Goal: Task Accomplishment & Management: Complete application form

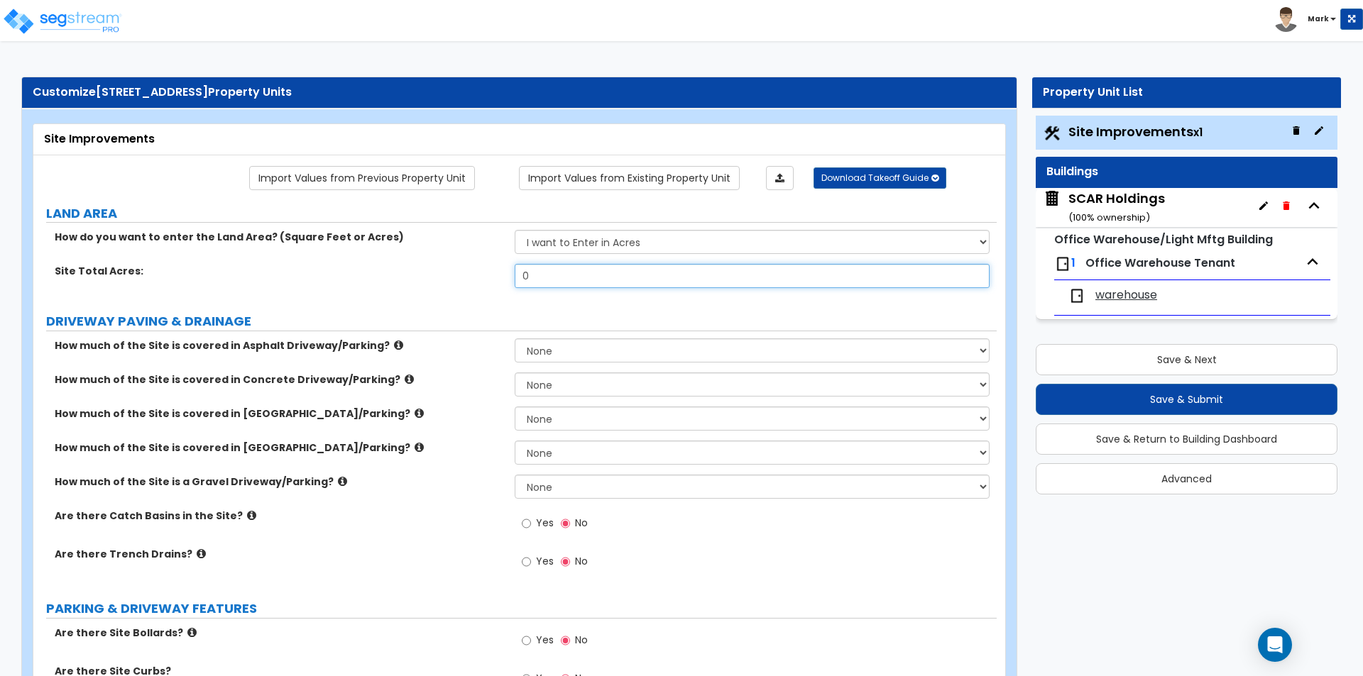
click at [556, 276] on input "0" at bounding box center [752, 276] width 474 height 24
type input "2.15"
click at [483, 284] on div "Site Total Acres: 2.15" at bounding box center [514, 281] width 963 height 34
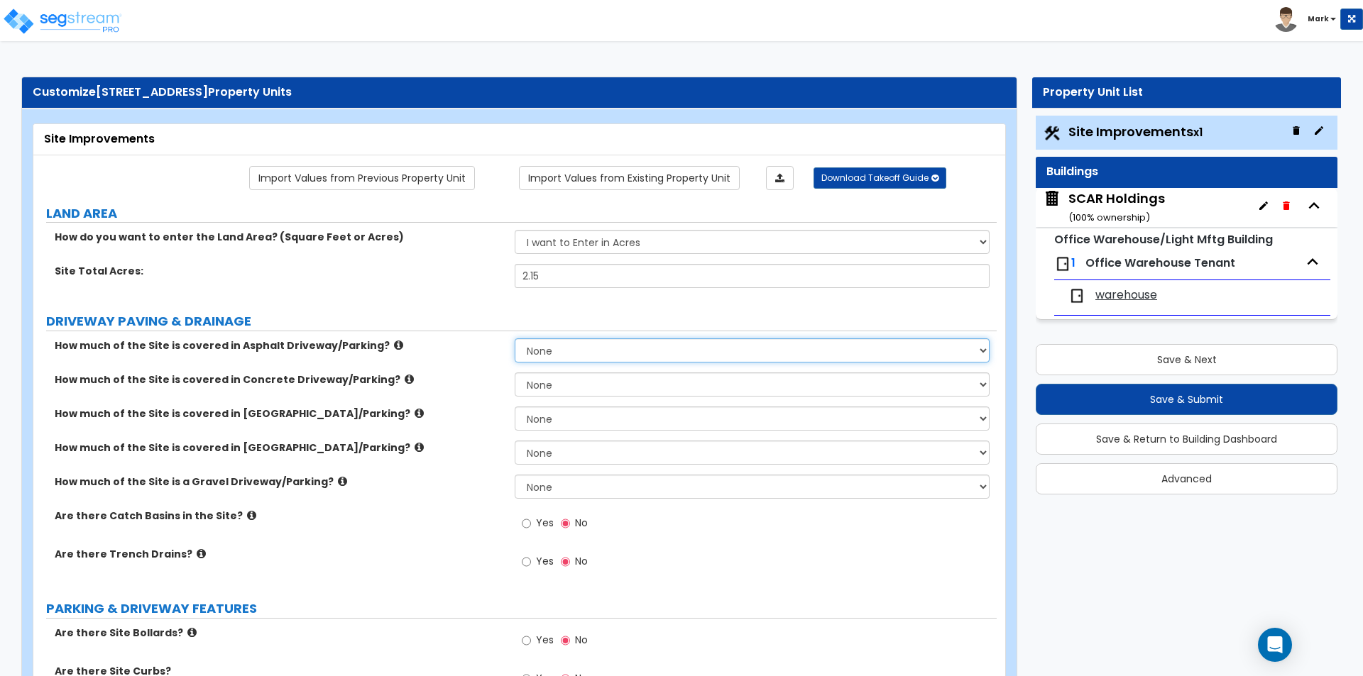
click at [575, 356] on select "None I want to Enter an Approximate Percentage I want to Enter the Square Foota…" at bounding box center [752, 351] width 474 height 24
select select "2"
click at [515, 339] on select "None I want to Enter an Approximate Percentage I want to Enter the Square Foota…" at bounding box center [752, 351] width 474 height 24
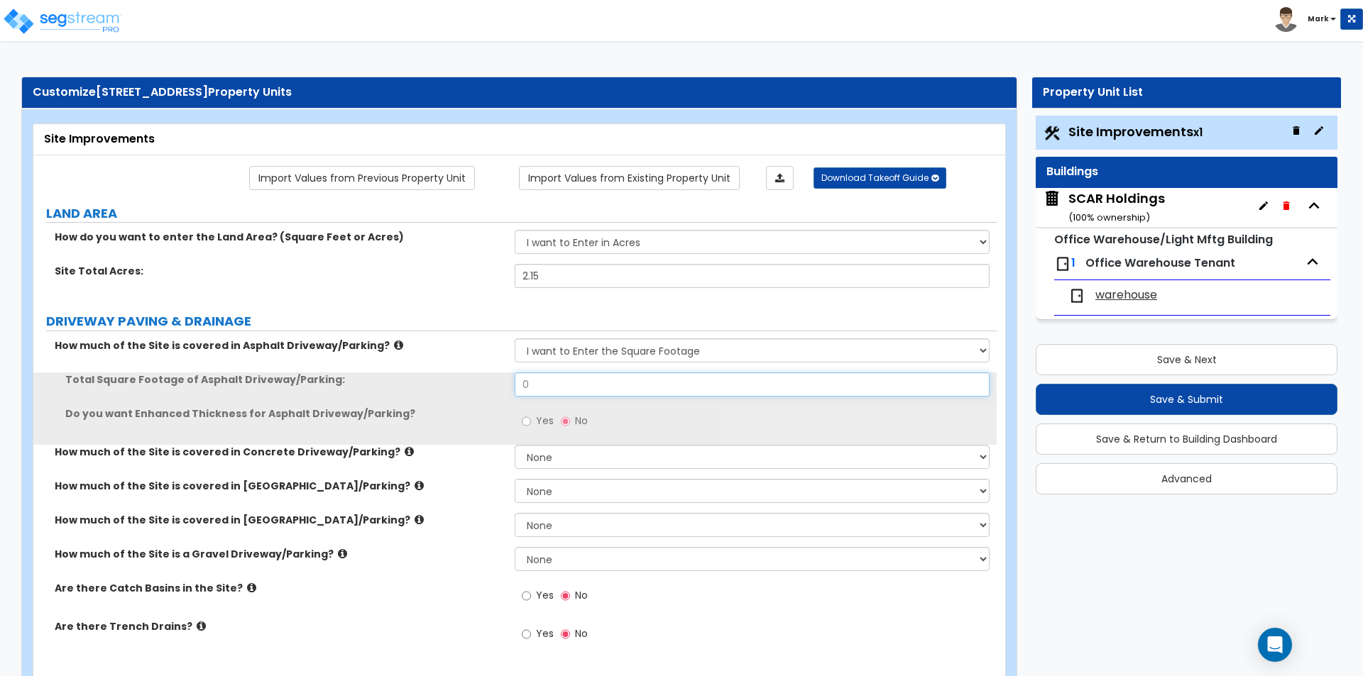
click at [574, 387] on input "0" at bounding box center [752, 385] width 474 height 24
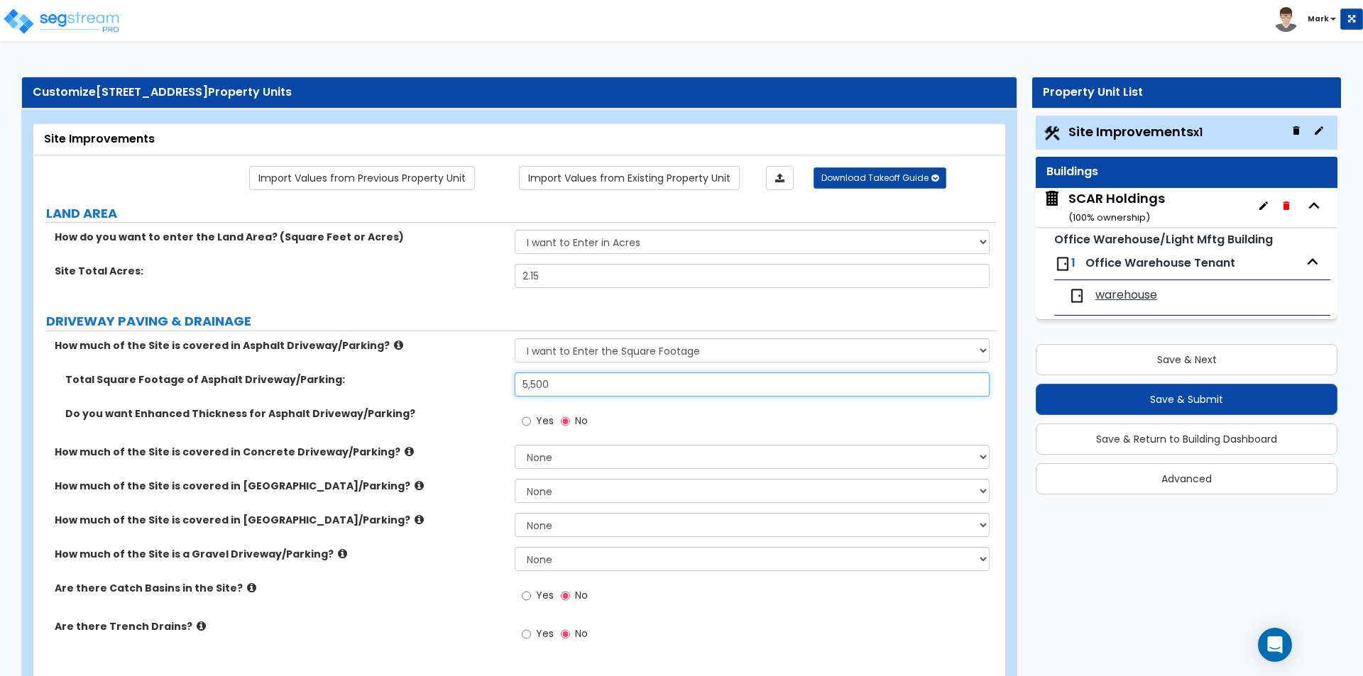
type input "5,500"
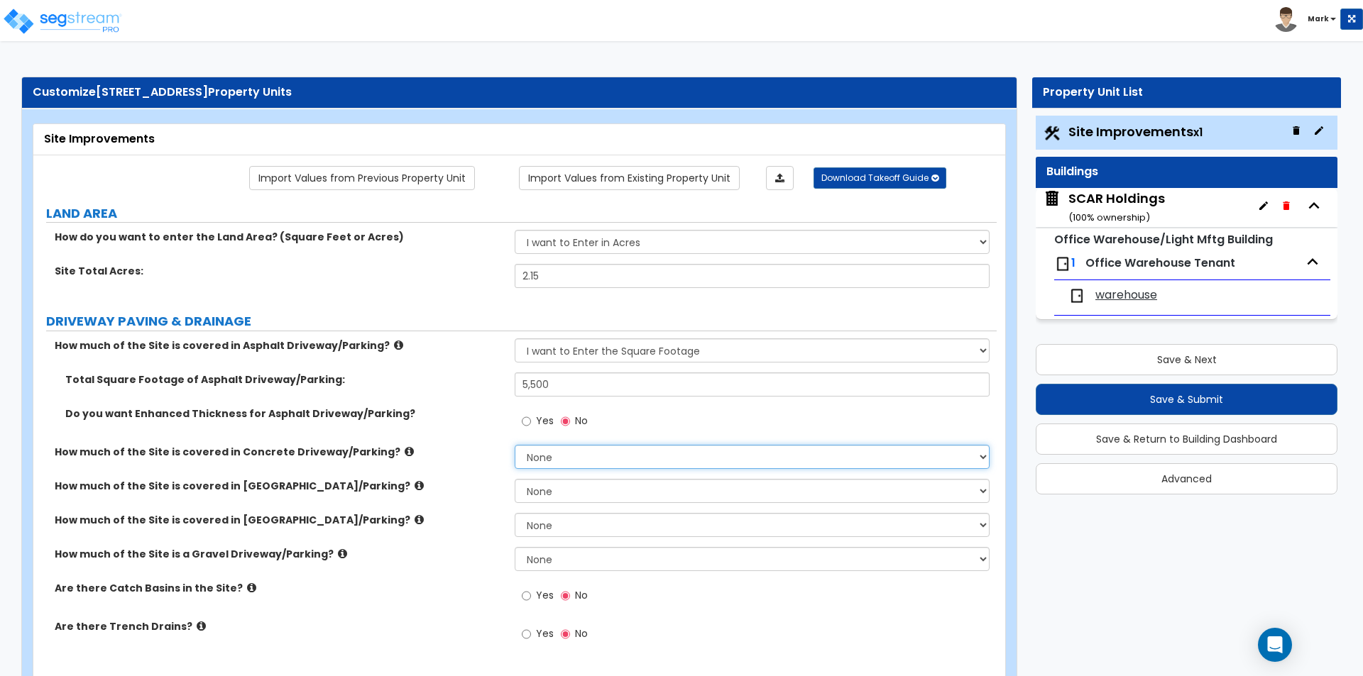
click at [538, 454] on select "None I want to Enter an Approximate Percentage I want to Enter the Square Foota…" at bounding box center [752, 457] width 474 height 24
select select "2"
click at [515, 445] on select "None I want to Enter an Approximate Percentage I want to Enter the Square Foota…" at bounding box center [752, 457] width 474 height 24
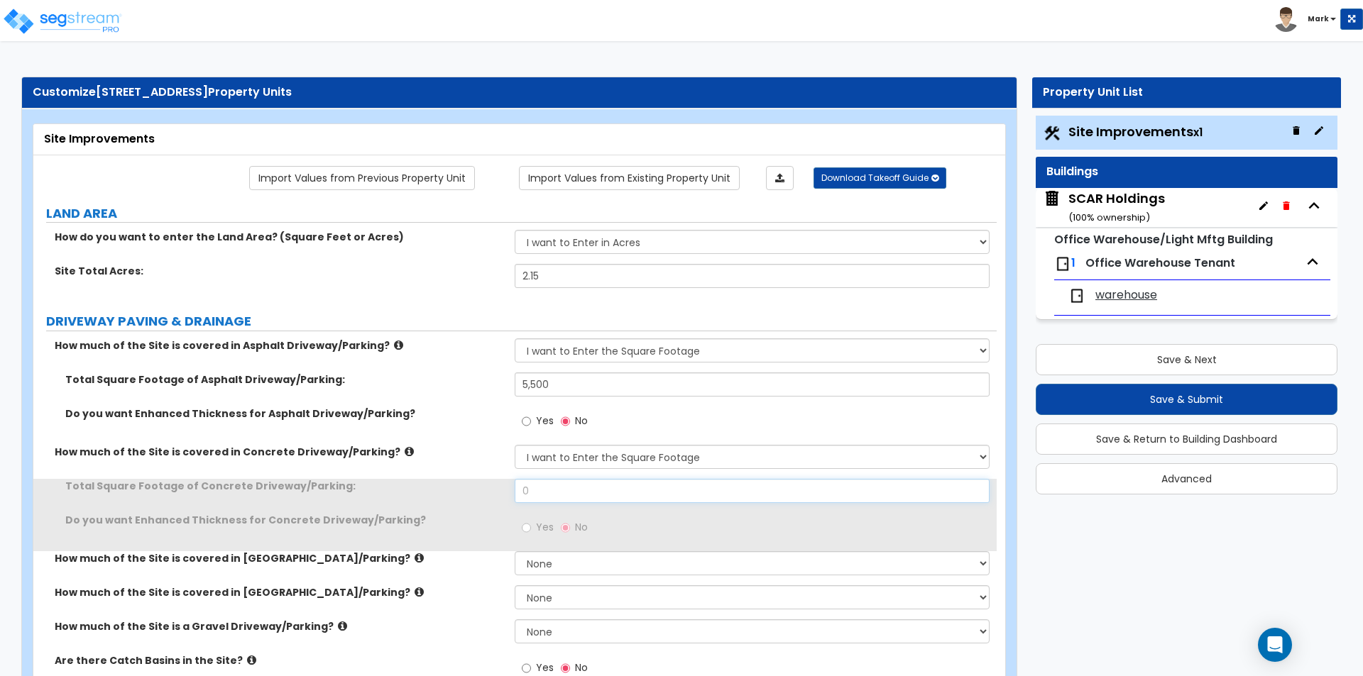
click at [556, 495] on input "0" at bounding box center [752, 491] width 474 height 24
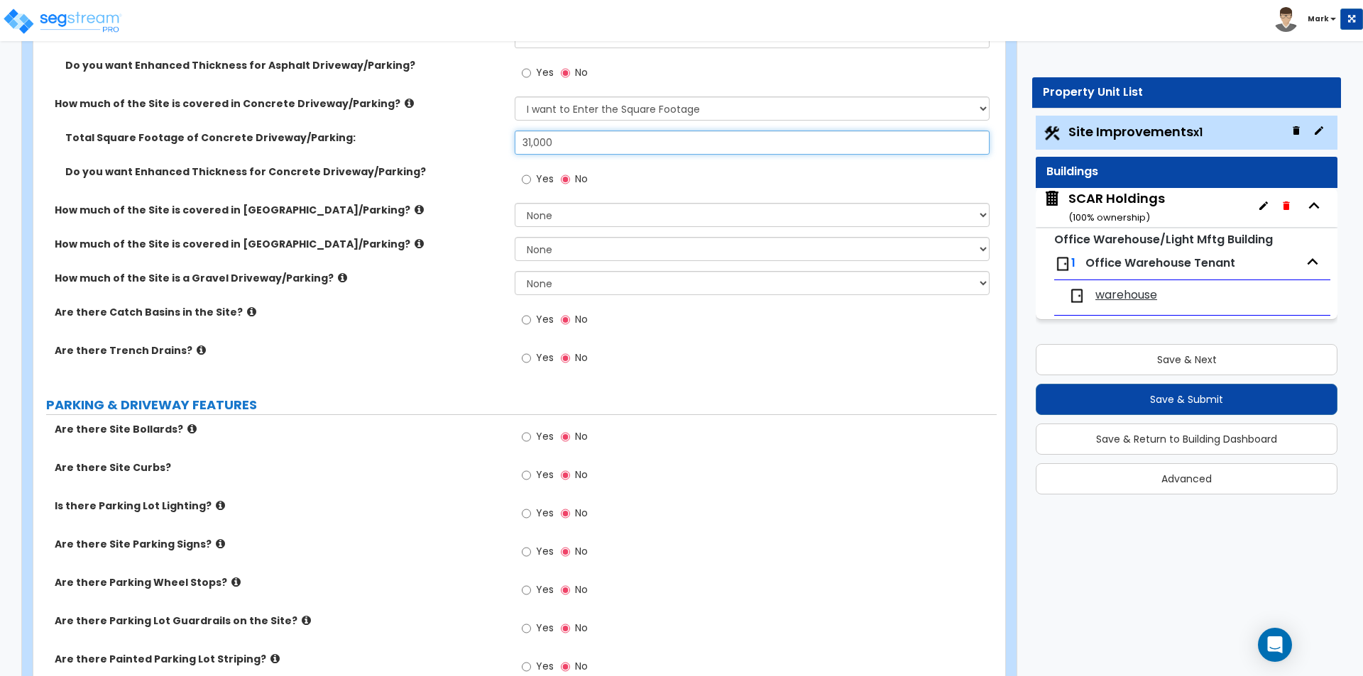
scroll to position [355, 0]
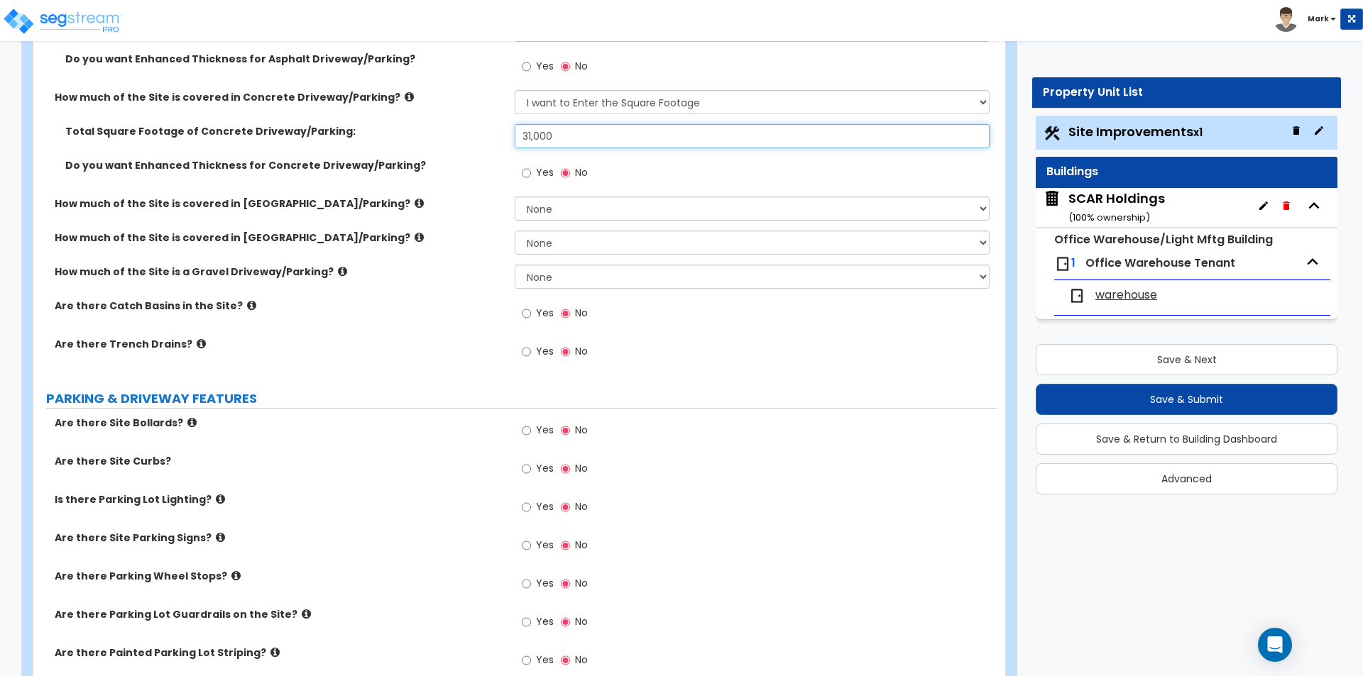
type input "31,000"
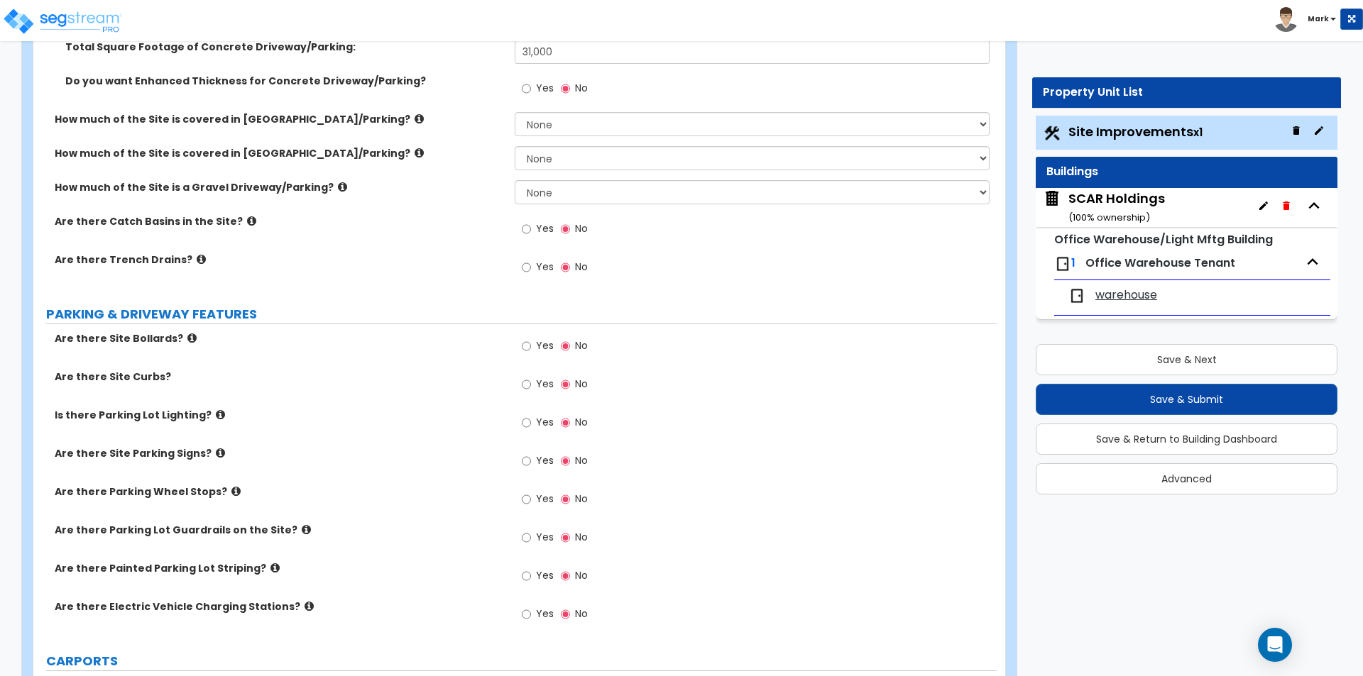
scroll to position [568, 0]
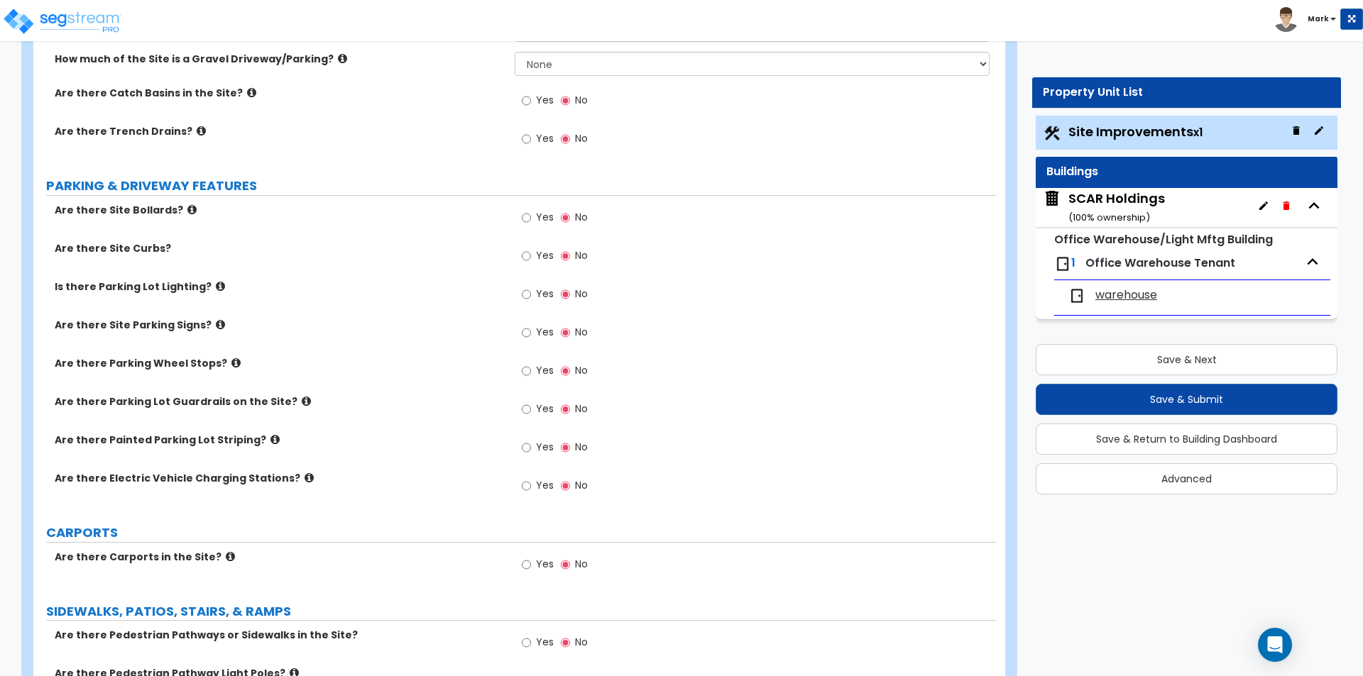
click at [537, 371] on span "Yes" at bounding box center [545, 370] width 18 height 14
click at [531, 371] on input "Yes" at bounding box center [526, 371] width 9 height 16
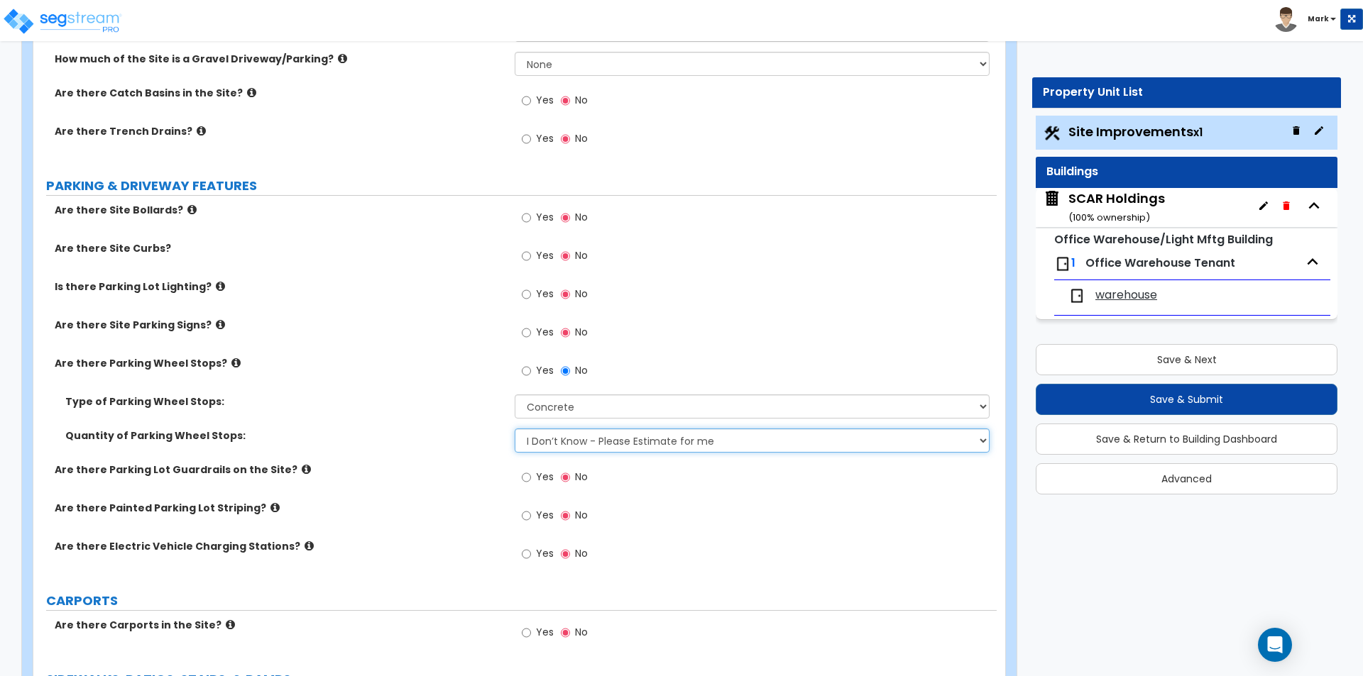
click at [575, 441] on select "I Don’t Know - Please Estimate for me I Want to Enter the Number of Wheel Stops" at bounding box center [752, 441] width 474 height 24
select select "1"
click at [515, 429] on select "I Don’t Know - Please Estimate for me I Want to Enter the Number of Wheel Stops" at bounding box center [752, 441] width 474 height 24
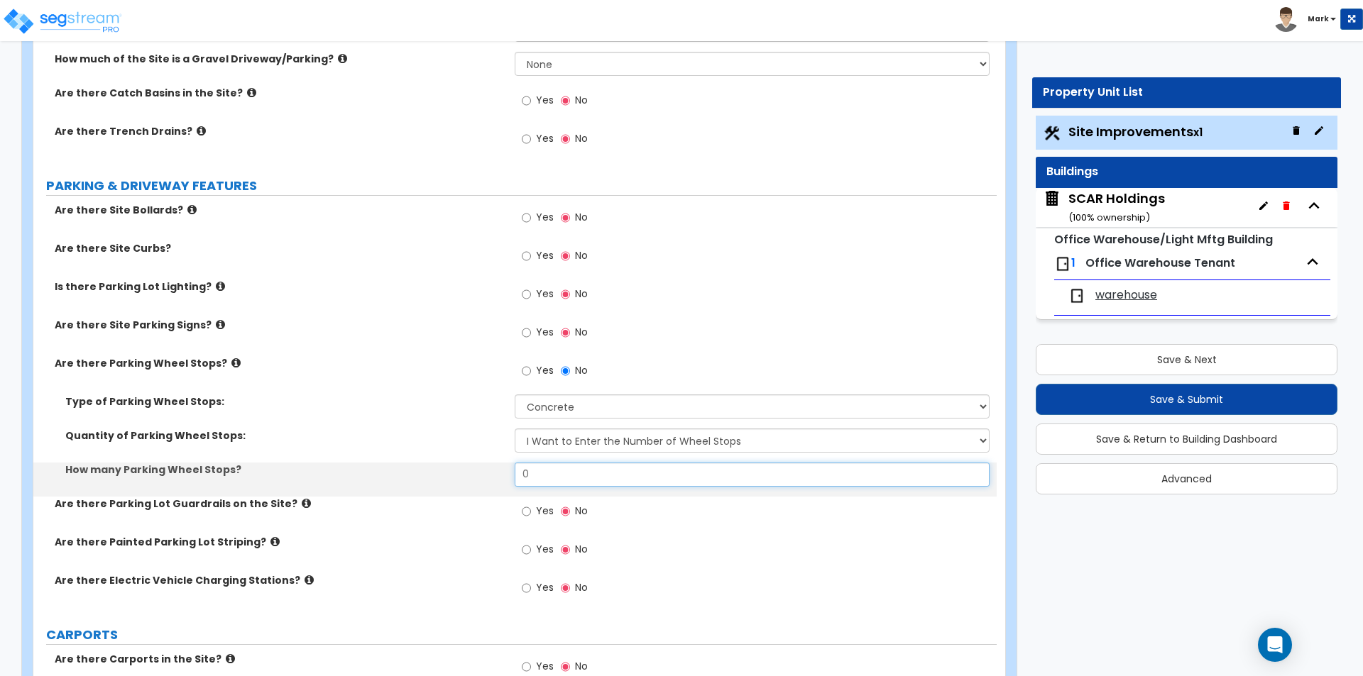
drag, startPoint x: 566, startPoint y: 474, endPoint x: 565, endPoint y: 482, distance: 7.9
click at [565, 471] on input "0" at bounding box center [752, 475] width 474 height 24
type input "24"
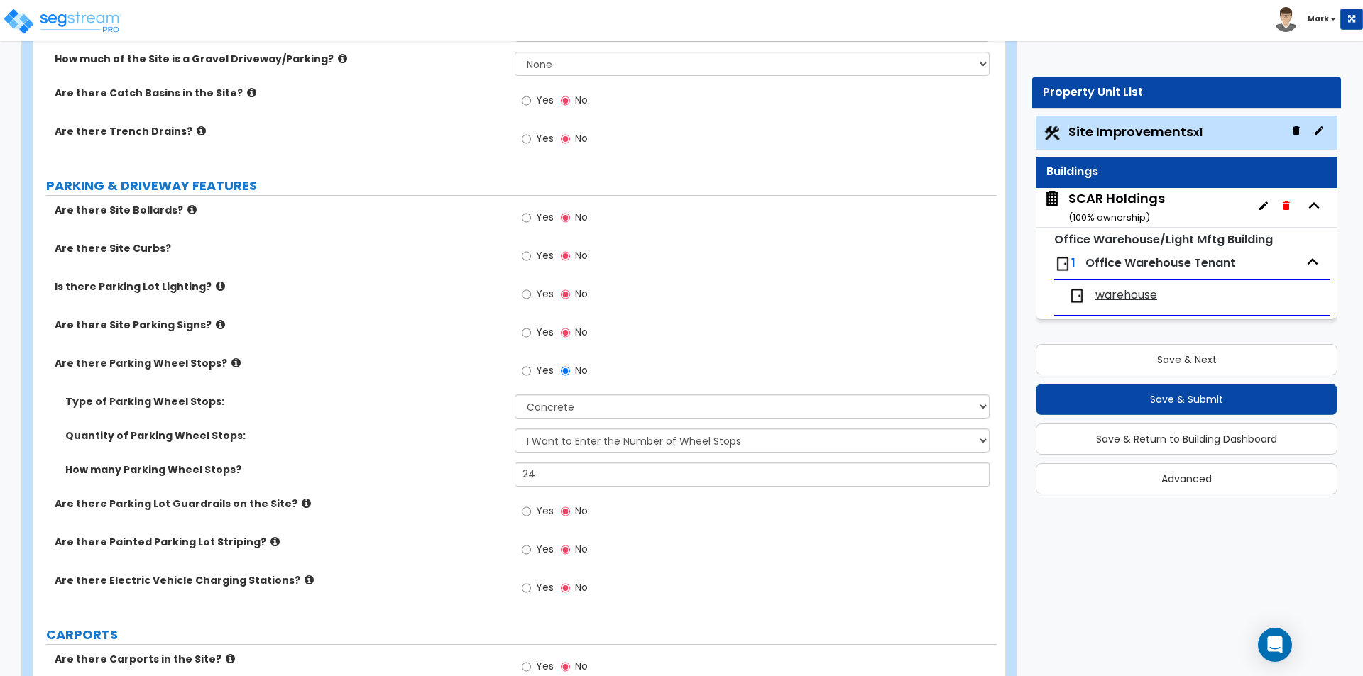
click at [536, 556] on span "Yes" at bounding box center [545, 549] width 18 height 14
click at [531, 556] on input "Yes" at bounding box center [526, 550] width 9 height 16
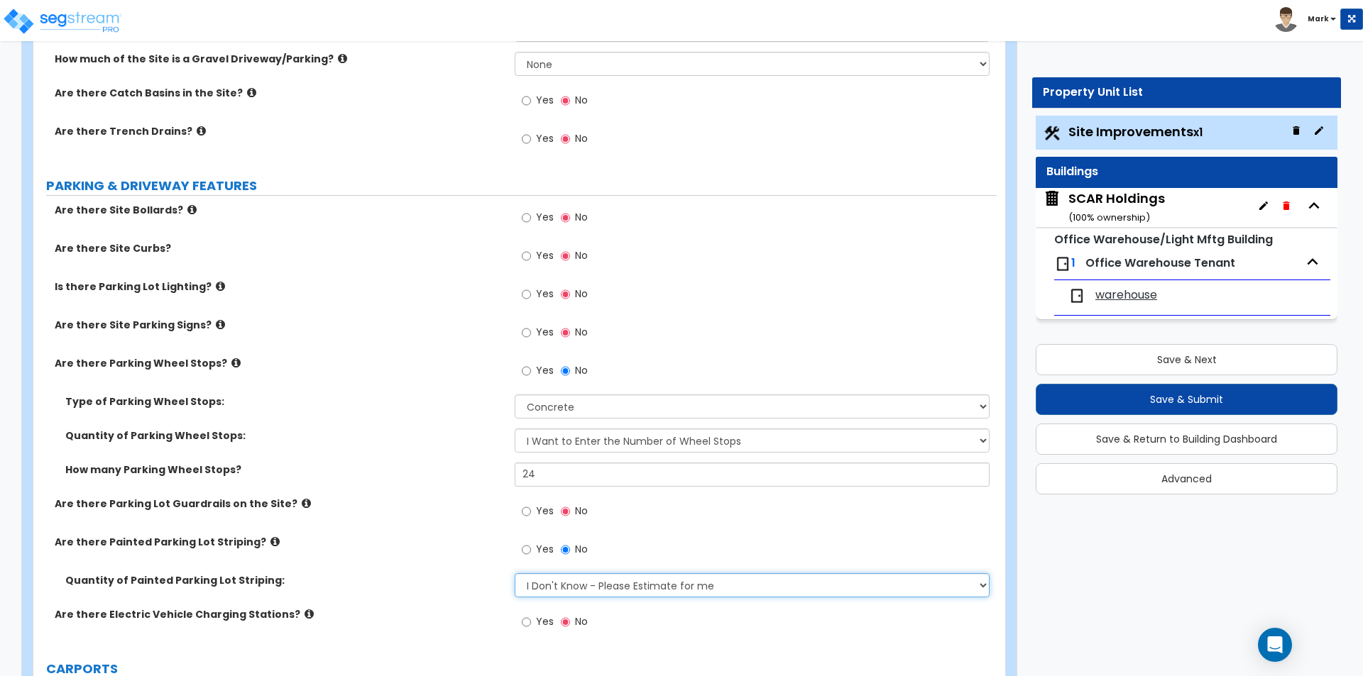
click at [581, 586] on select "I Don't Know - Please Estimate for me I Want to Enter the Number of Parking Spa…" at bounding box center [752, 586] width 474 height 24
select select "1"
click at [515, 574] on select "I Don't Know - Please Estimate for me I Want to Enter the Number of Parking Spa…" at bounding box center [752, 586] width 474 height 24
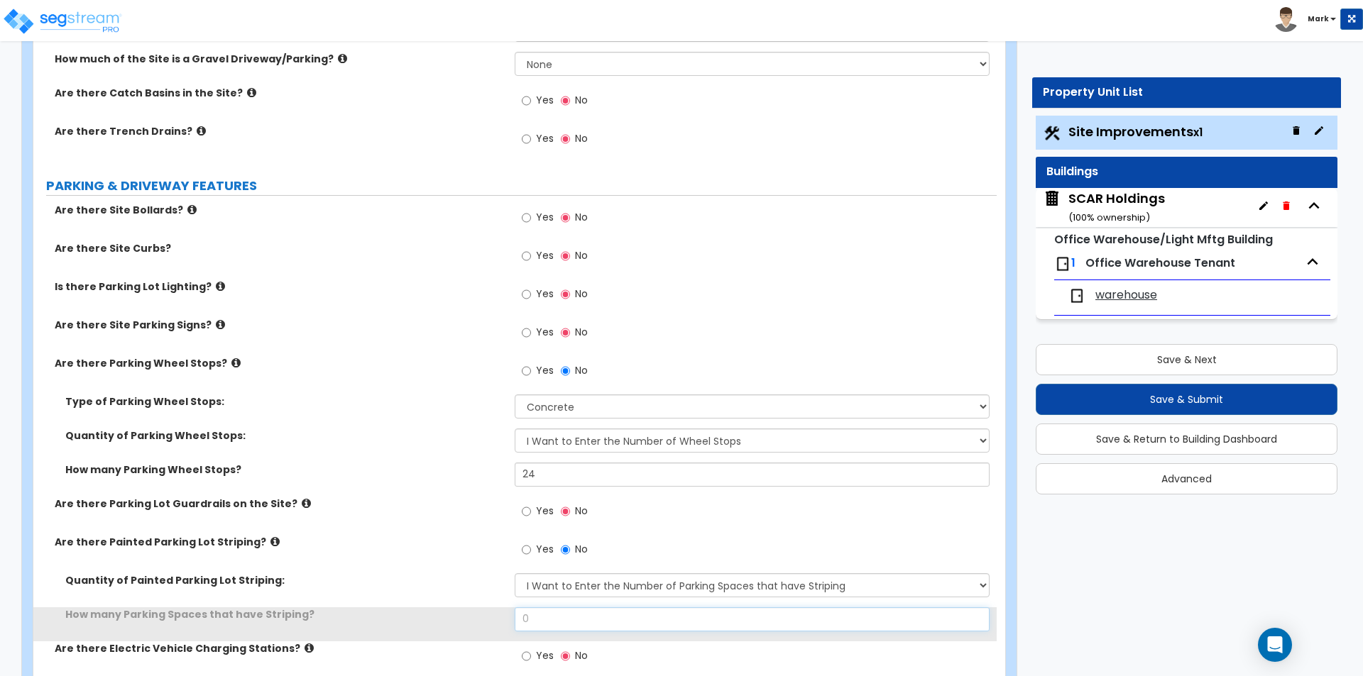
click at [586, 620] on input "0" at bounding box center [752, 620] width 474 height 24
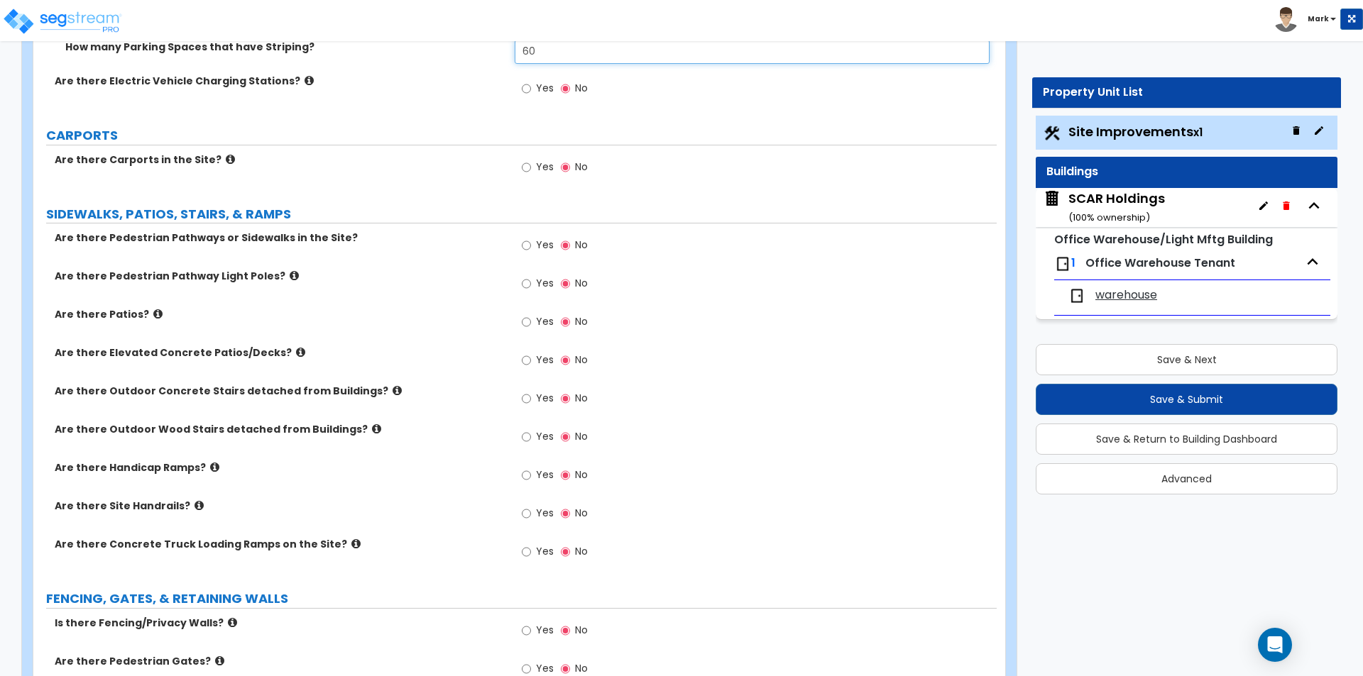
scroll to position [1207, 0]
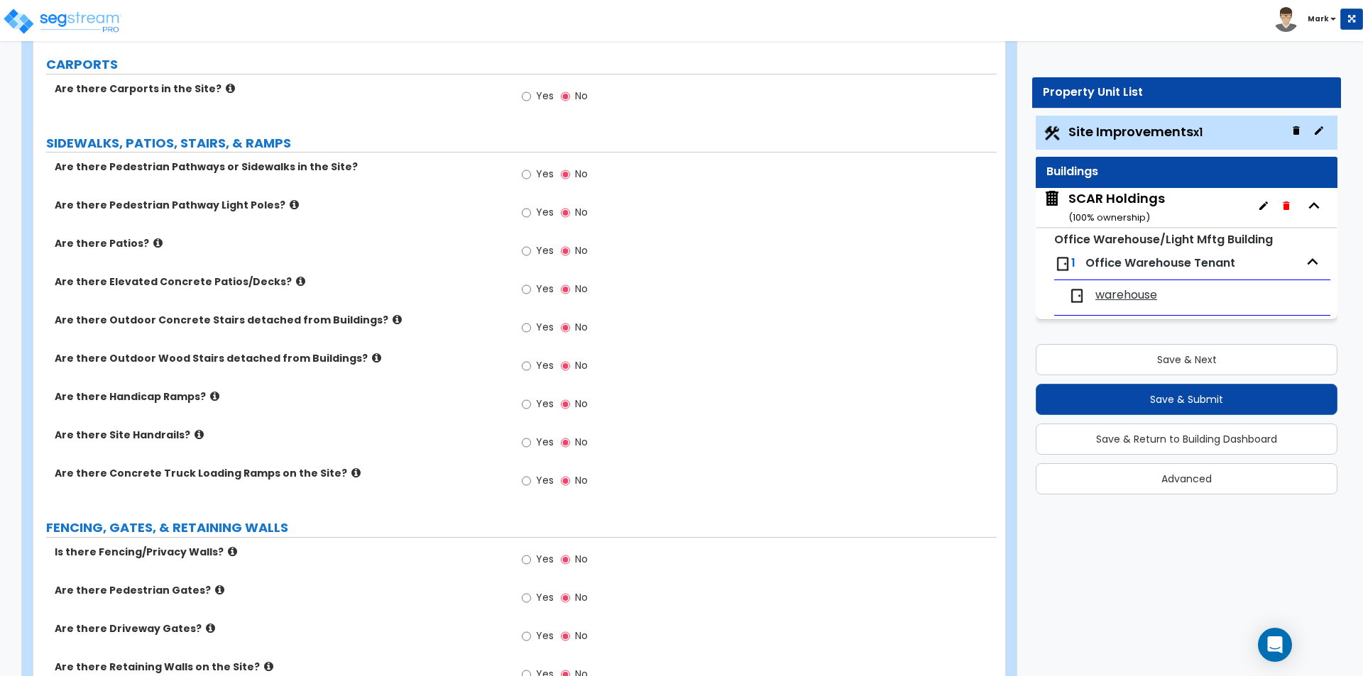
type input "60"
click at [393, 319] on icon at bounding box center [397, 319] width 9 height 11
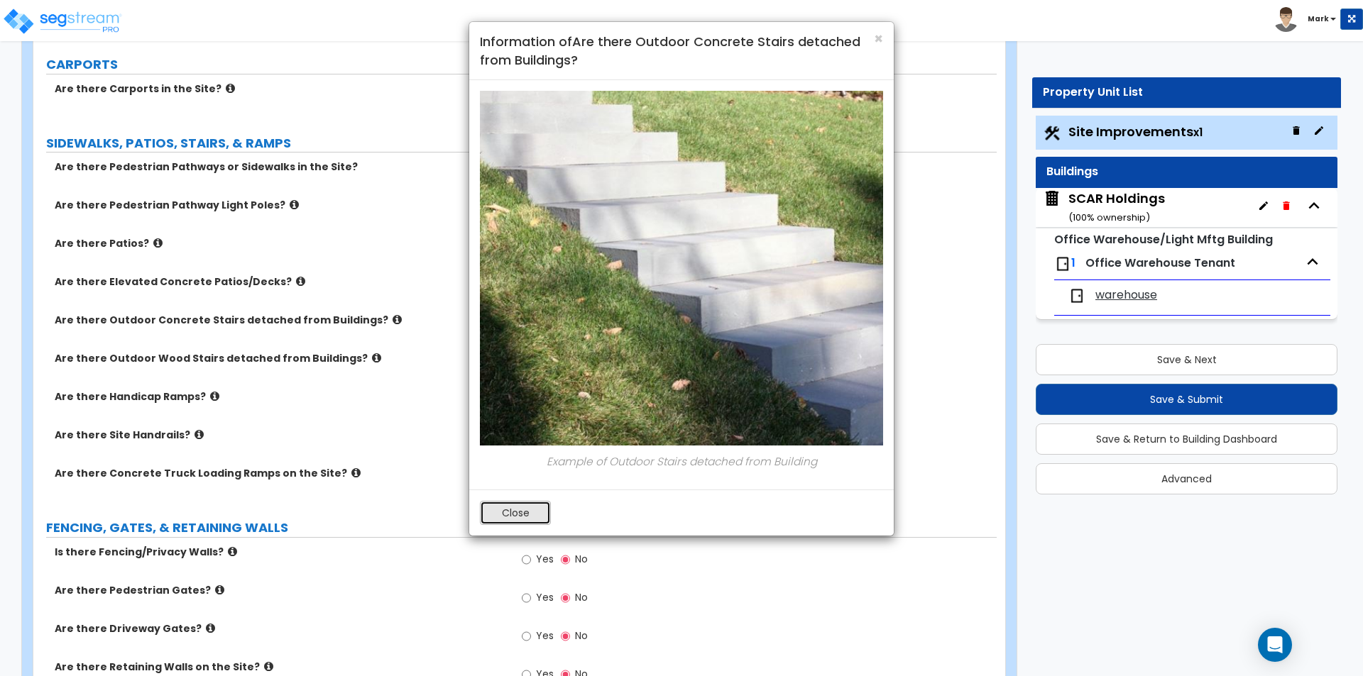
click at [500, 517] on button "Close" at bounding box center [515, 513] width 71 height 24
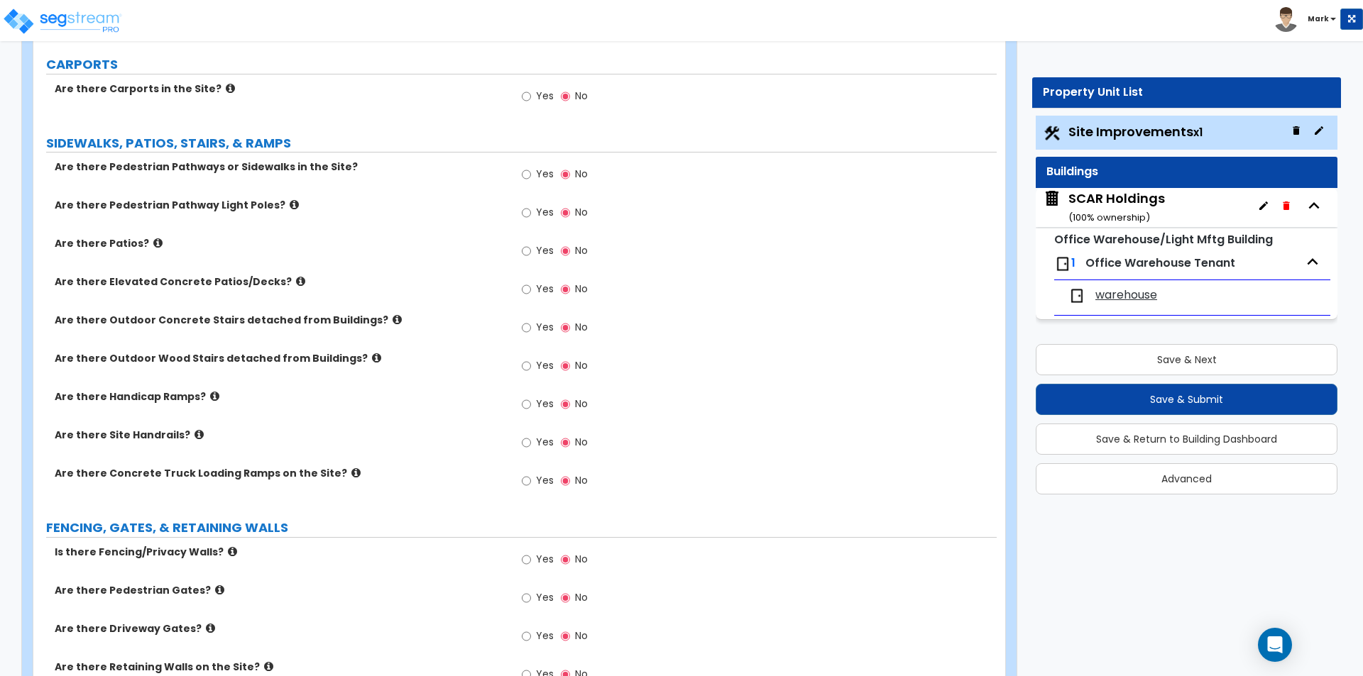
scroll to position [1278, 0]
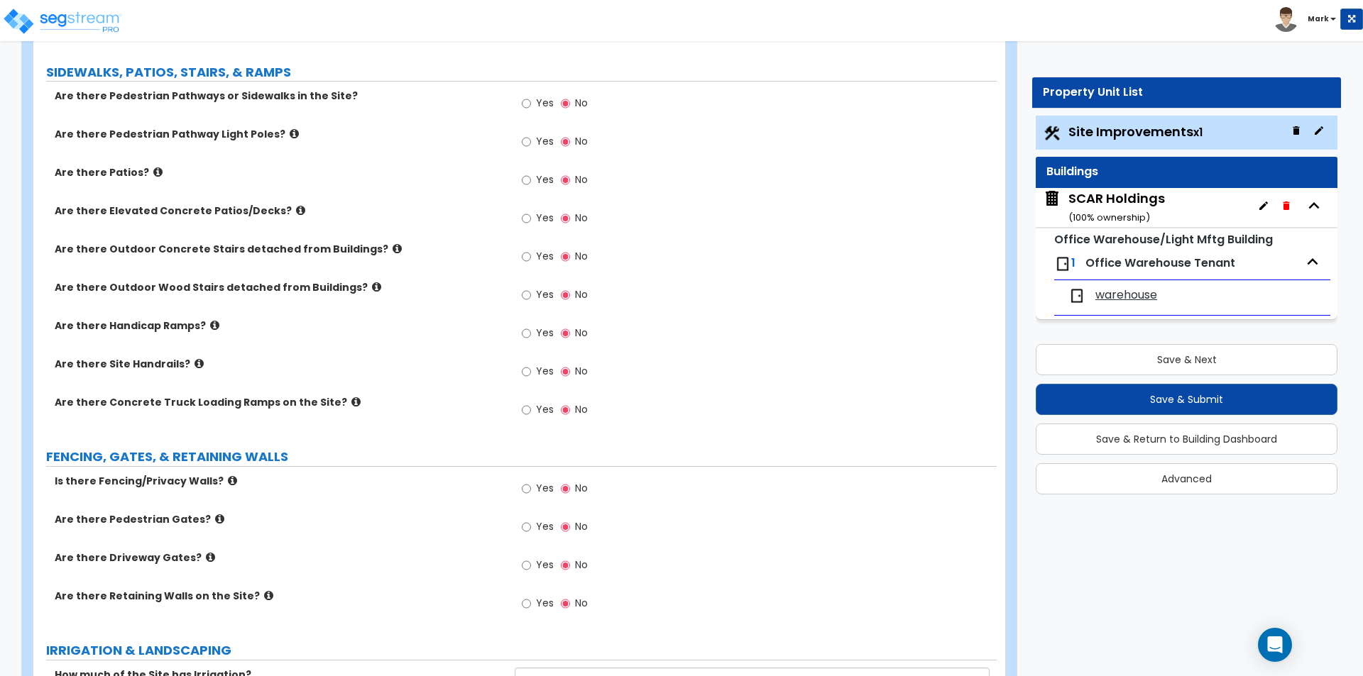
click at [351, 402] on icon at bounding box center [355, 402] width 9 height 11
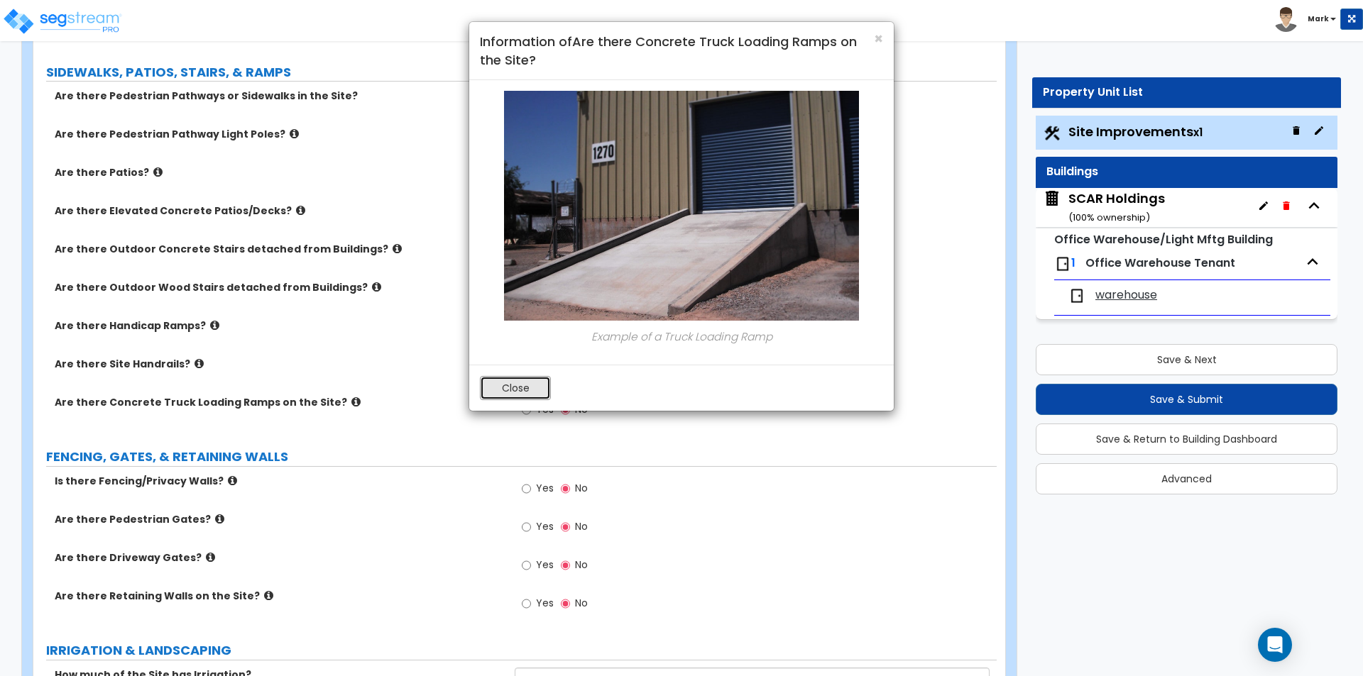
click at [506, 394] on button "Close" at bounding box center [515, 388] width 71 height 24
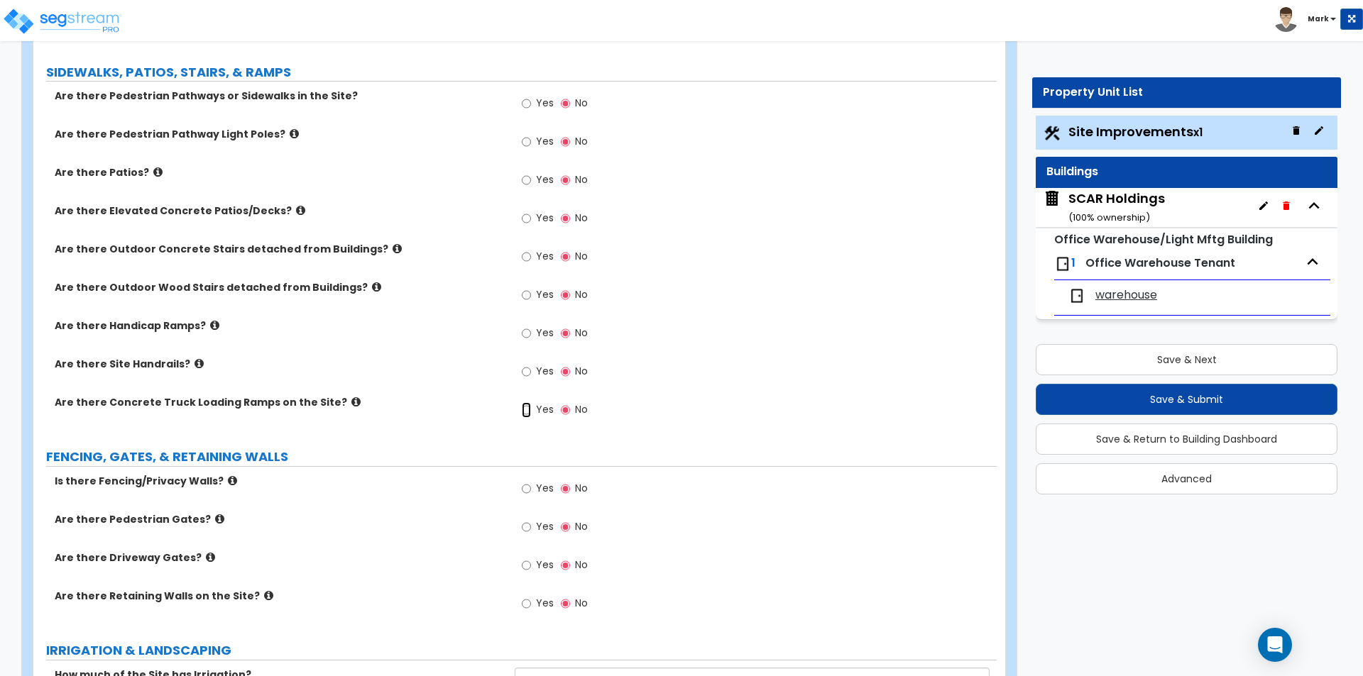
click at [531, 411] on input "Yes" at bounding box center [526, 410] width 9 height 16
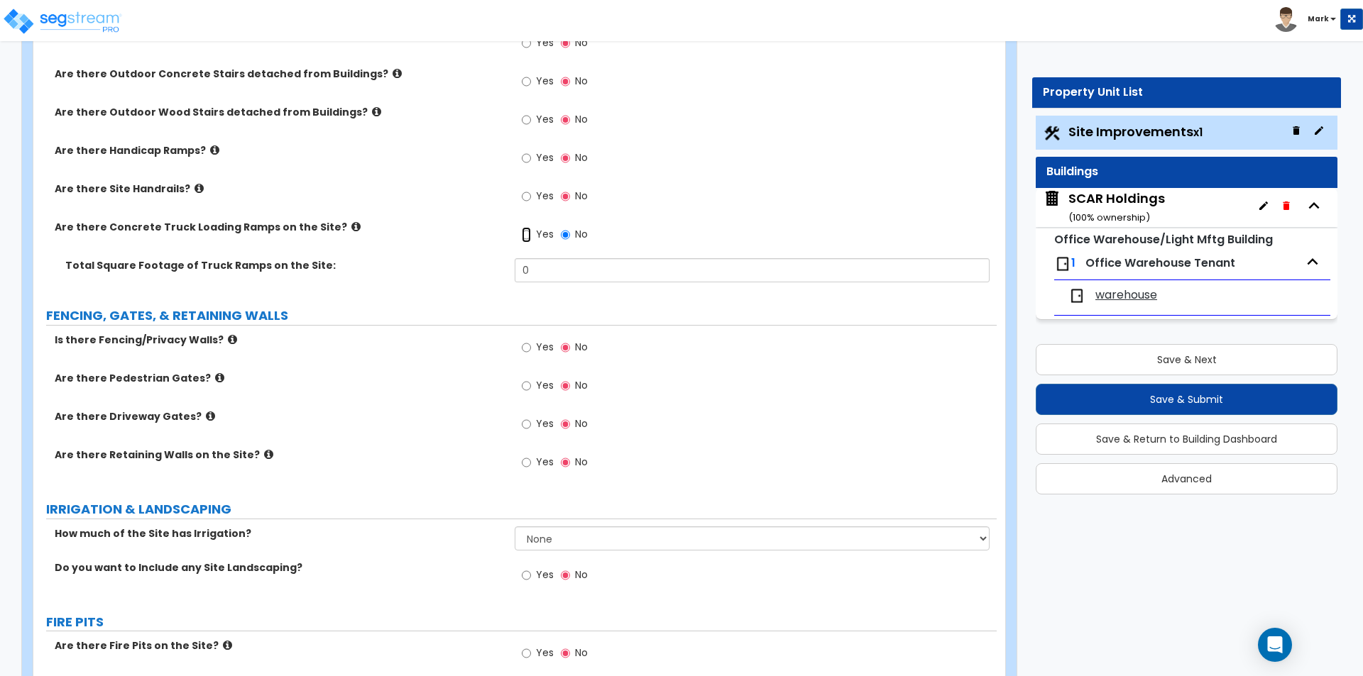
scroll to position [1491, 0]
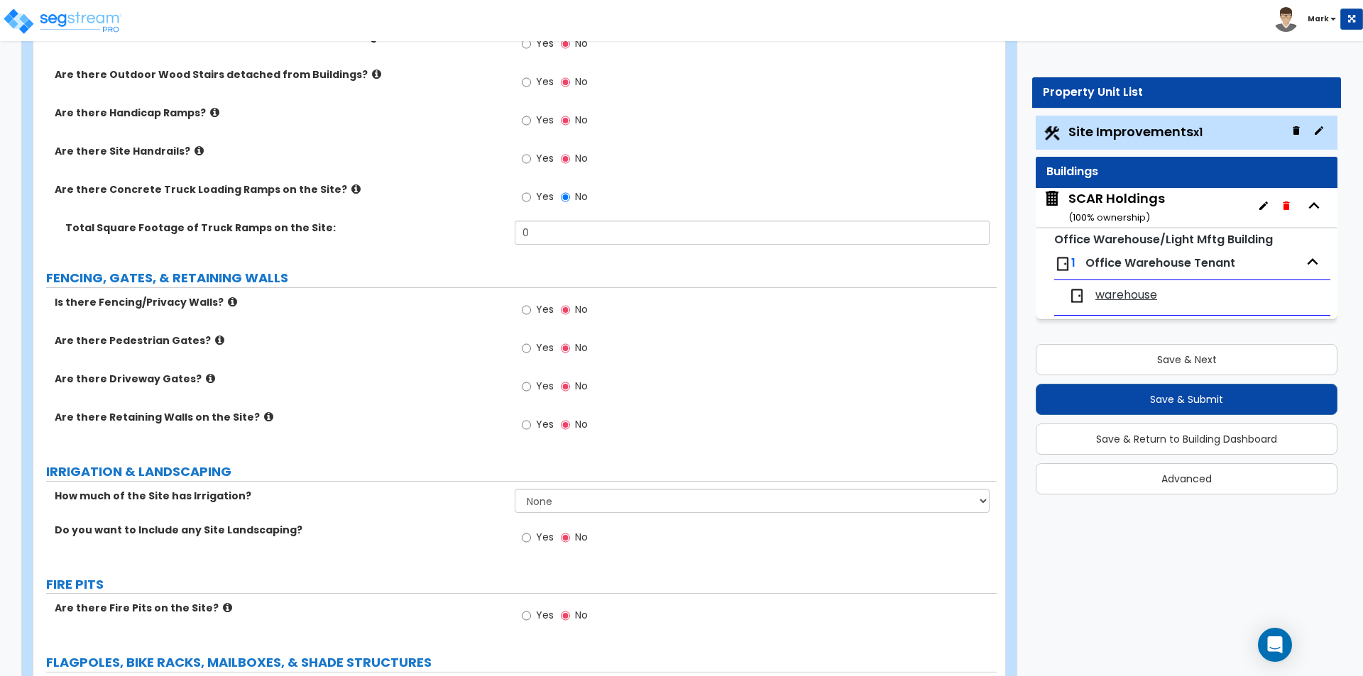
click at [539, 306] on span "Yes" at bounding box center [545, 309] width 18 height 14
click at [531, 306] on input "Yes" at bounding box center [526, 310] width 9 height 16
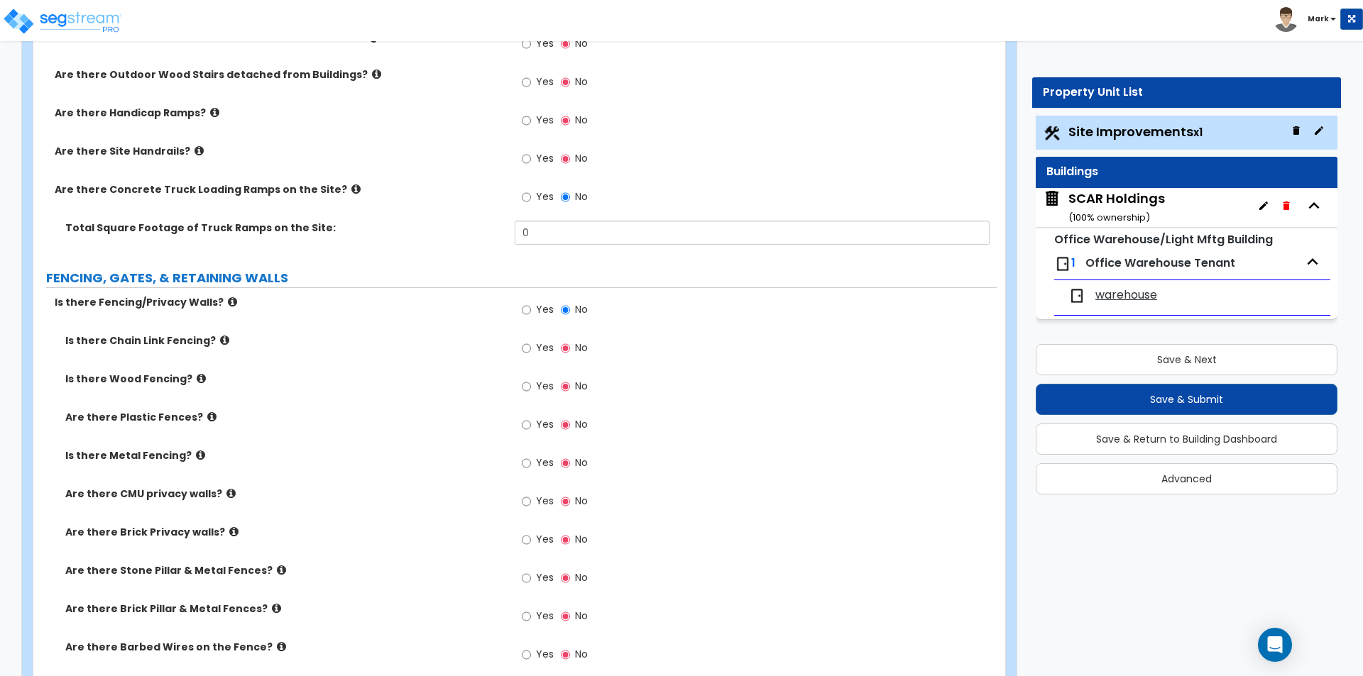
click at [542, 345] on span "Yes" at bounding box center [545, 348] width 18 height 14
click at [531, 345] on input "Yes" at bounding box center [526, 349] width 9 height 16
radio input "true"
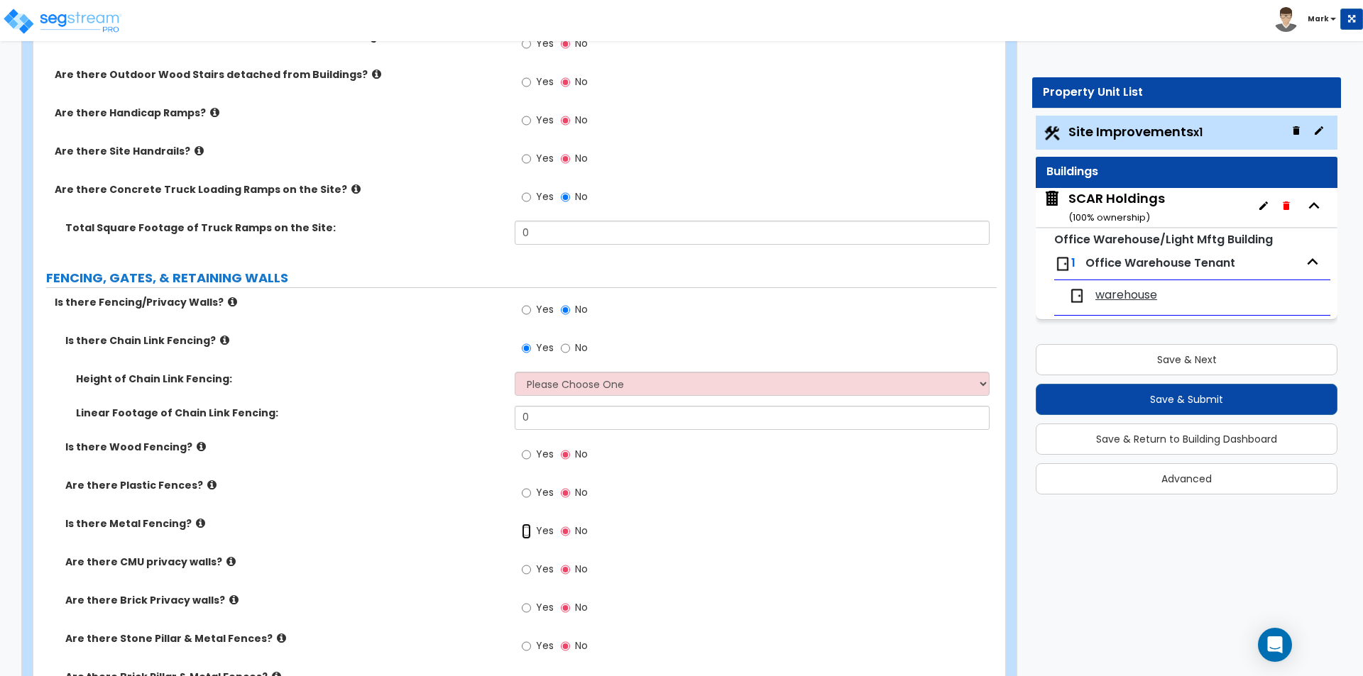
click at [530, 534] on input "Yes" at bounding box center [526, 532] width 9 height 16
radio input "true"
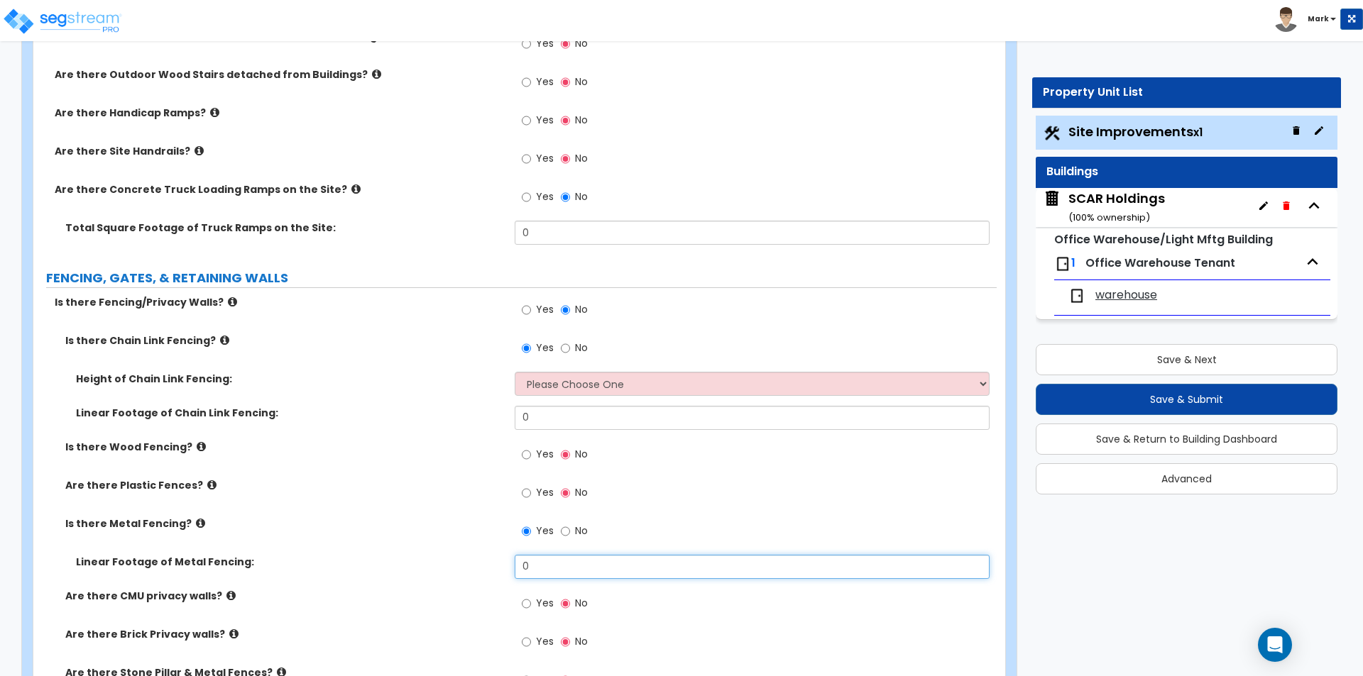
click at [542, 563] on input "0" at bounding box center [752, 567] width 474 height 24
type input "30"
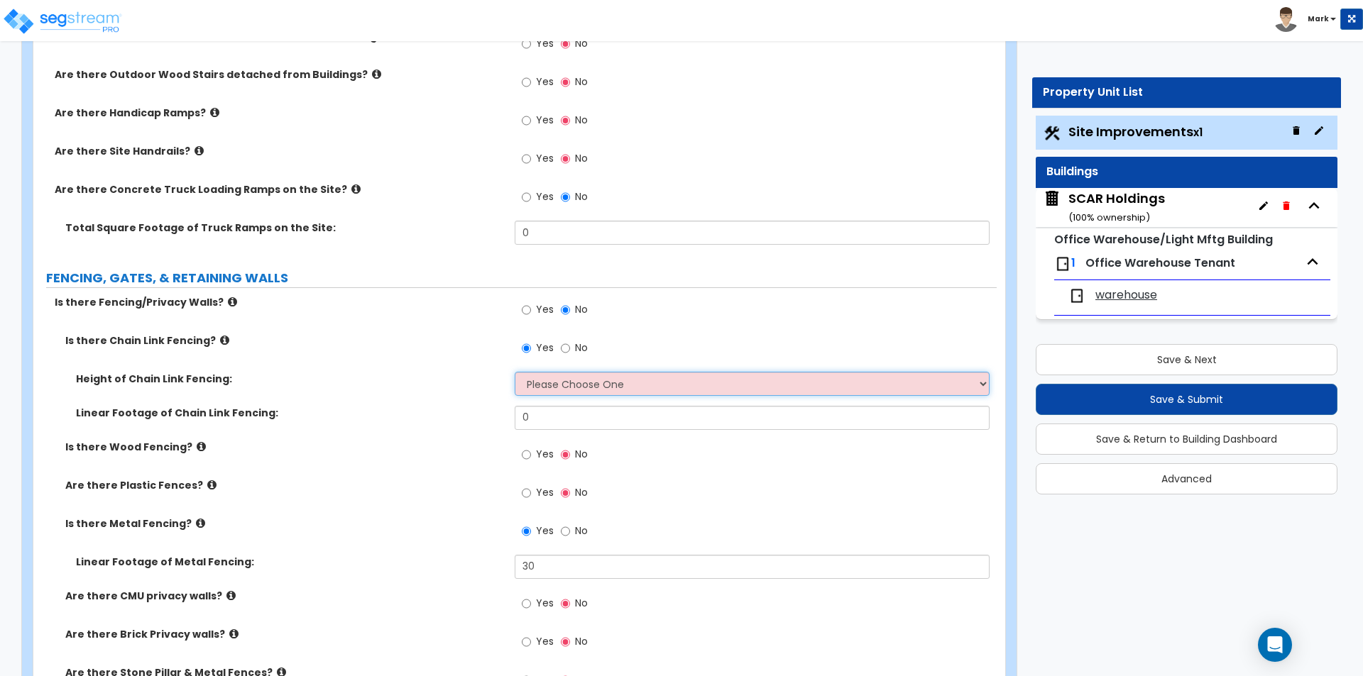
click at [619, 383] on select "Please Choose One 3 feet 4 feet 5 feet 6 feet 10 feet 12 feet" at bounding box center [752, 384] width 474 height 24
select select "4"
click at [515, 372] on select "Please Choose One 3 feet 4 feet 5 feet 6 feet 10 feet 12 feet" at bounding box center [752, 384] width 474 height 24
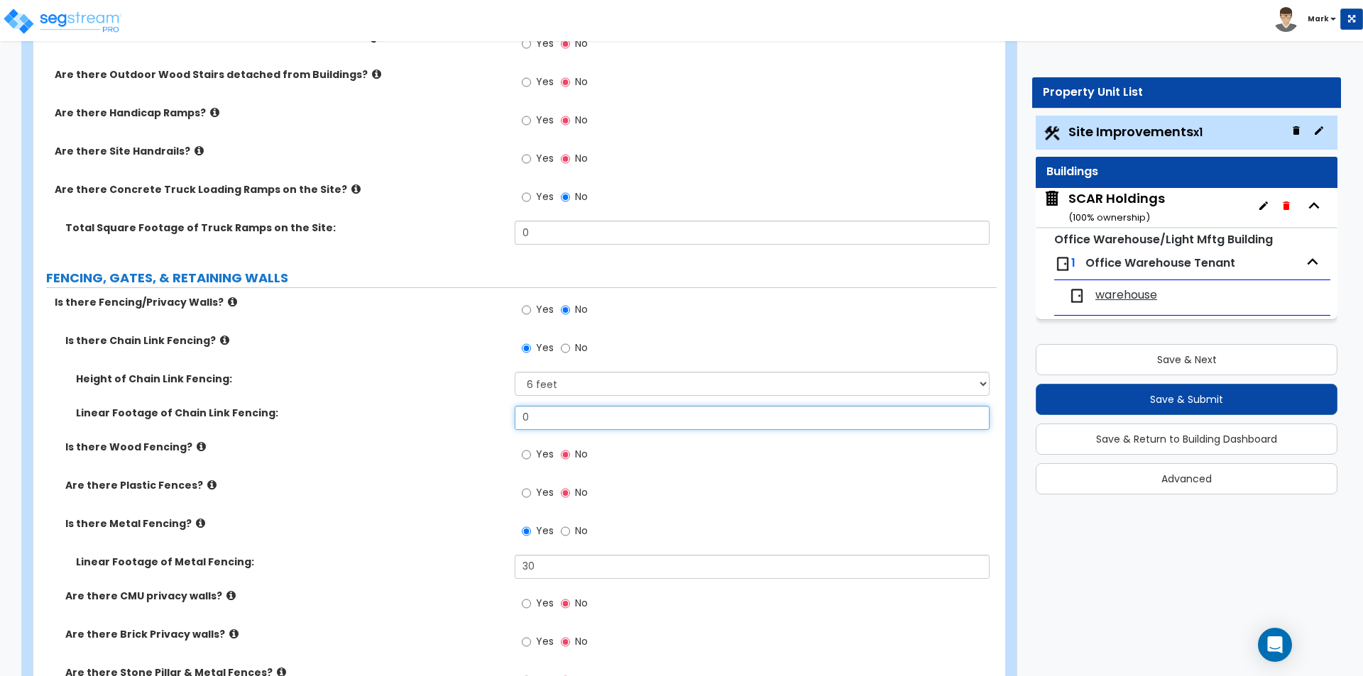
click at [550, 415] on input "0" at bounding box center [752, 418] width 474 height 24
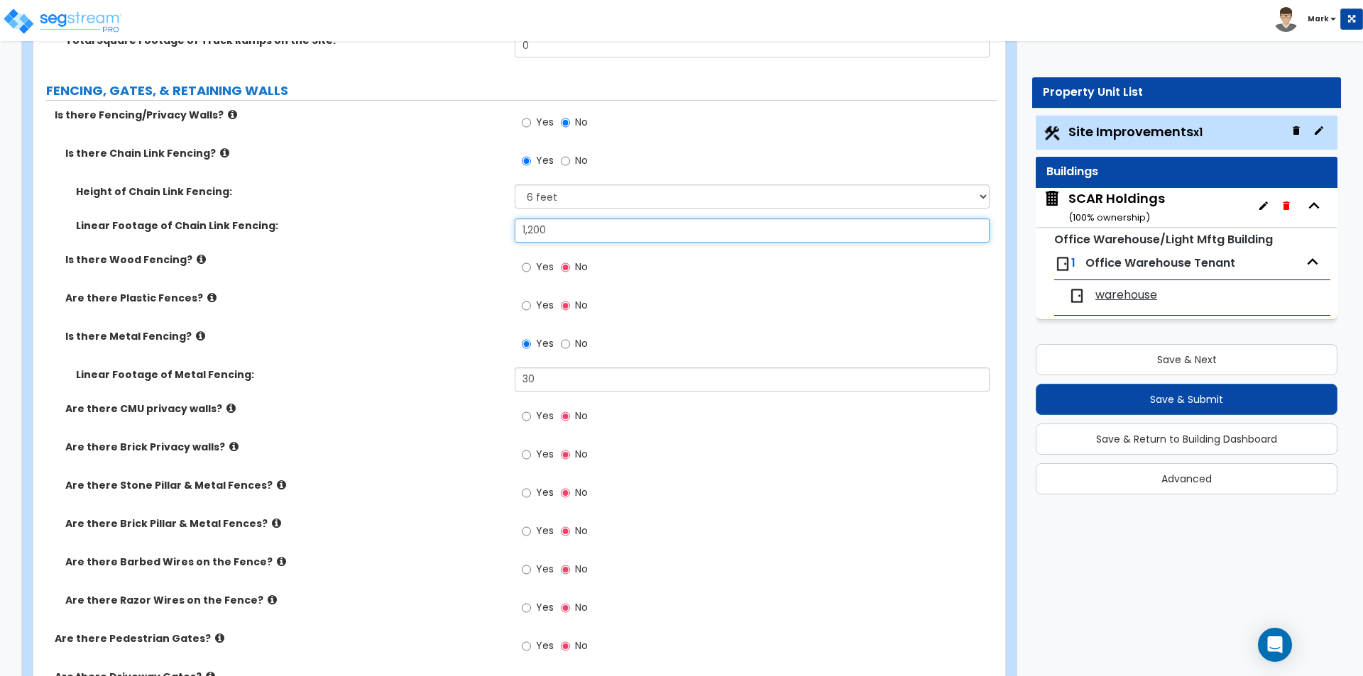
scroll to position [1704, 0]
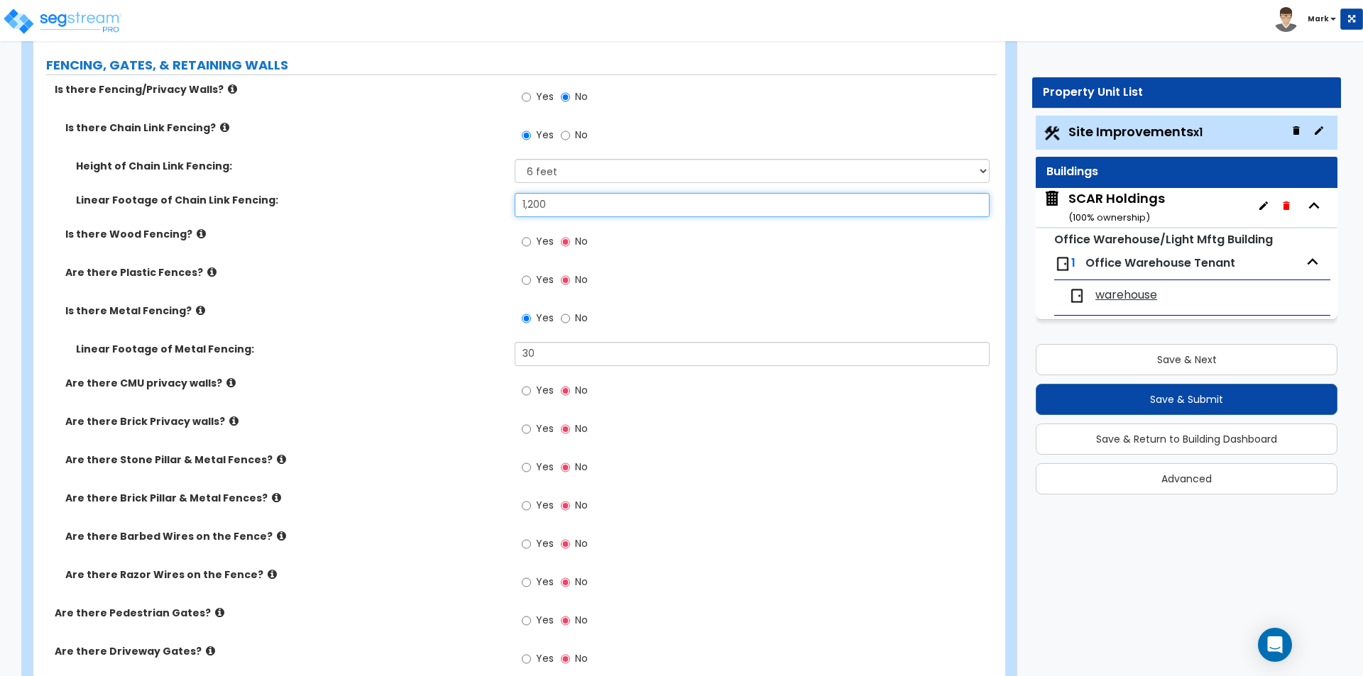
type input "1,200"
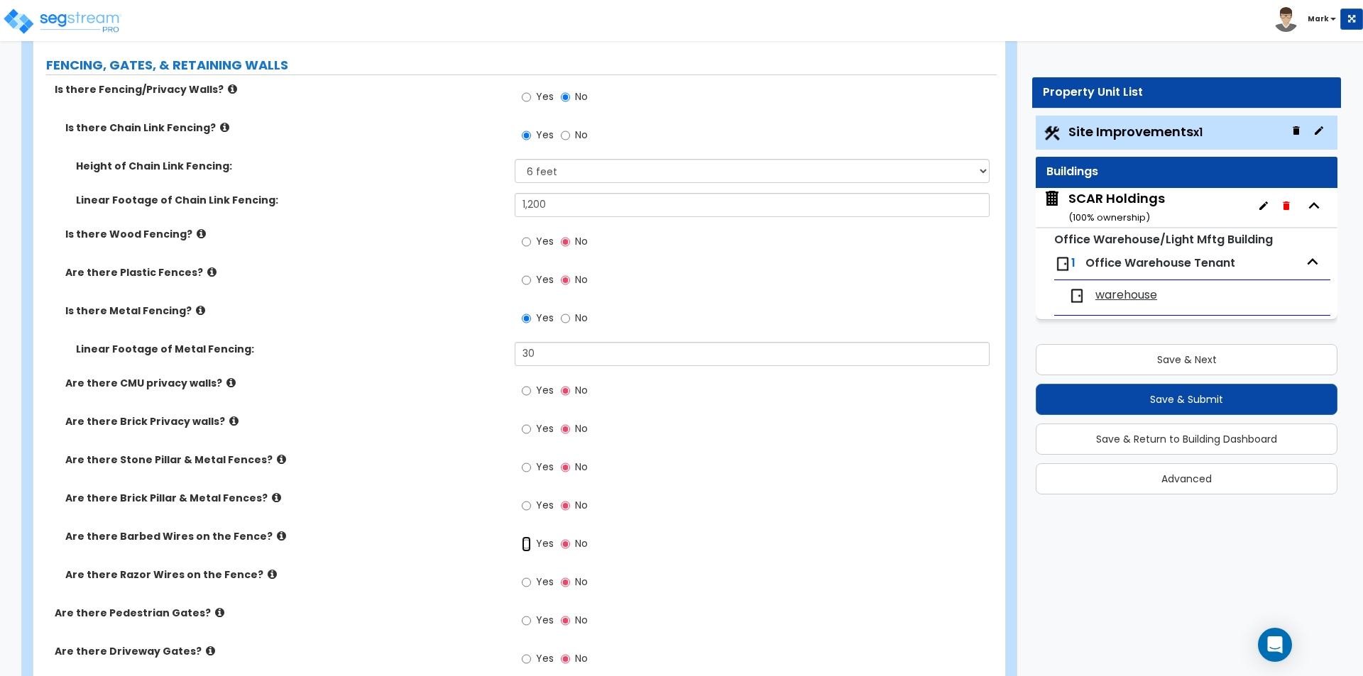
click at [530, 547] on input "Yes" at bounding box center [526, 545] width 9 height 16
radio input "true"
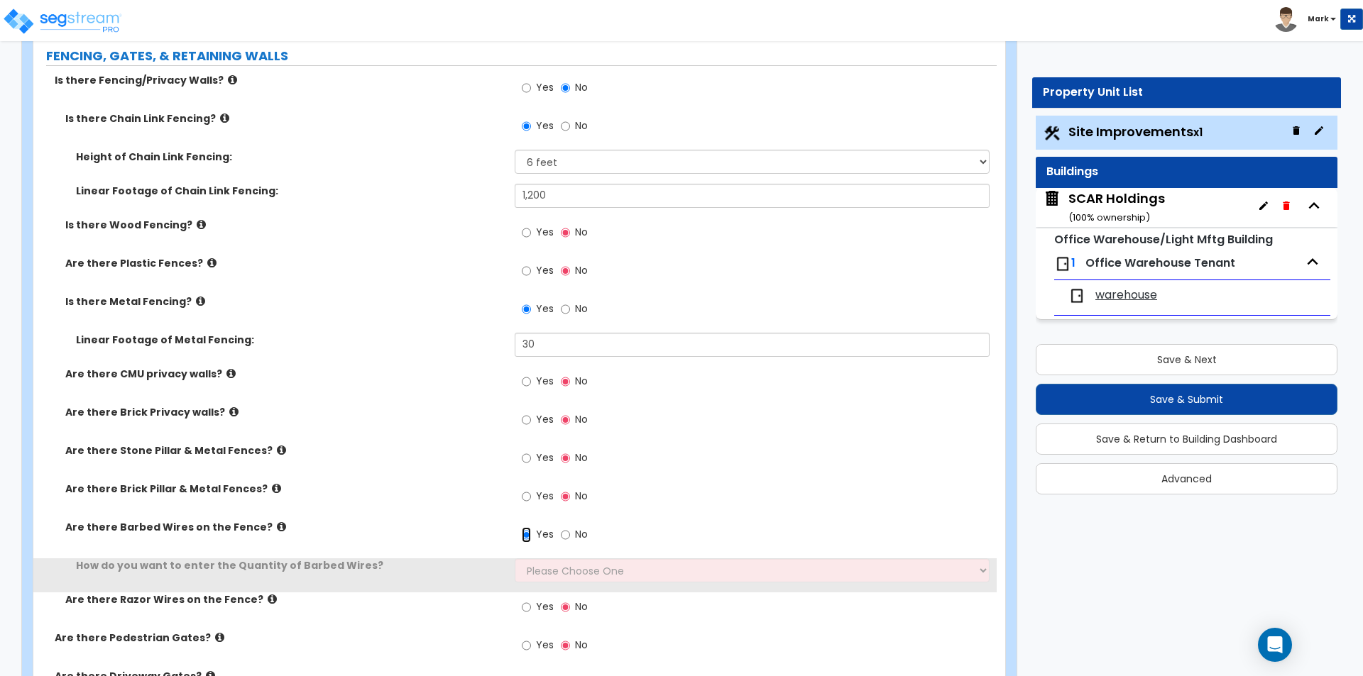
scroll to position [1846, 0]
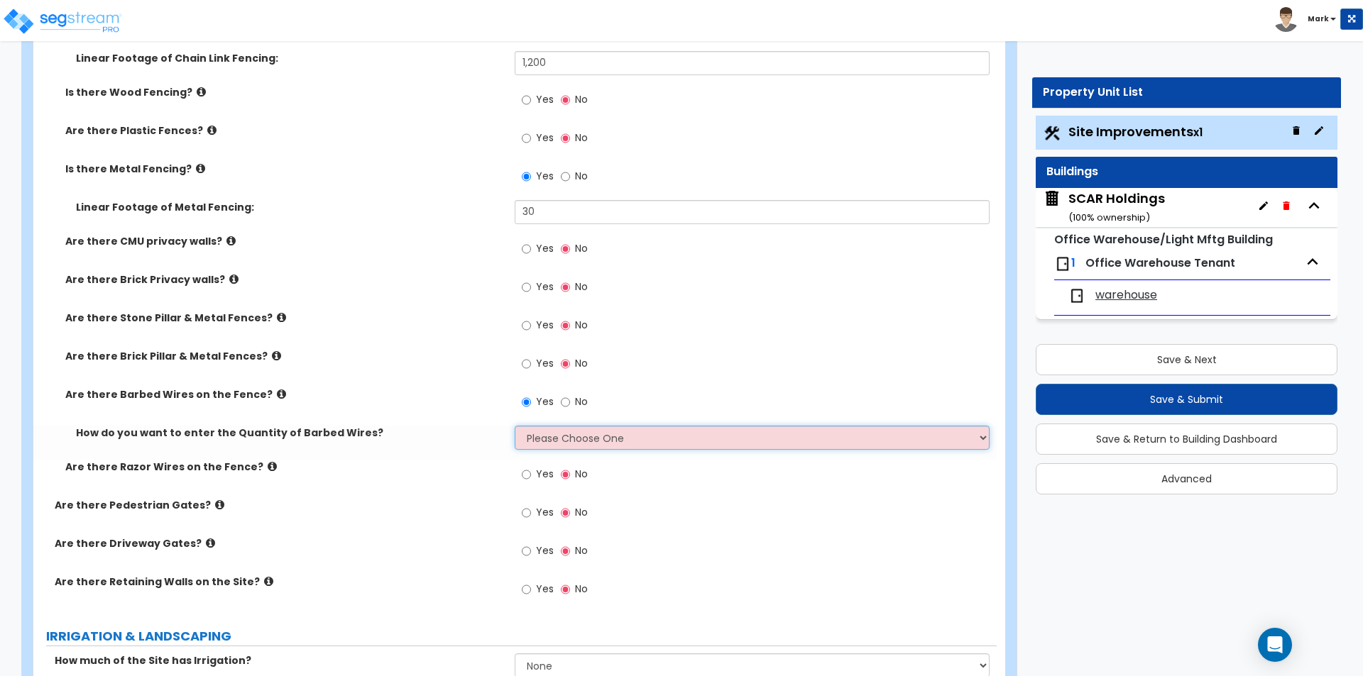
click at [575, 445] on select "Please Choose One Enter Linear Footage Enter Percentage I Don't Know - Please e…" at bounding box center [752, 438] width 474 height 24
select select "2"
click at [515, 426] on select "Please Choose One Enter Linear Footage Enter Percentage I Don't Know - Please e…" at bounding box center [752, 438] width 474 height 24
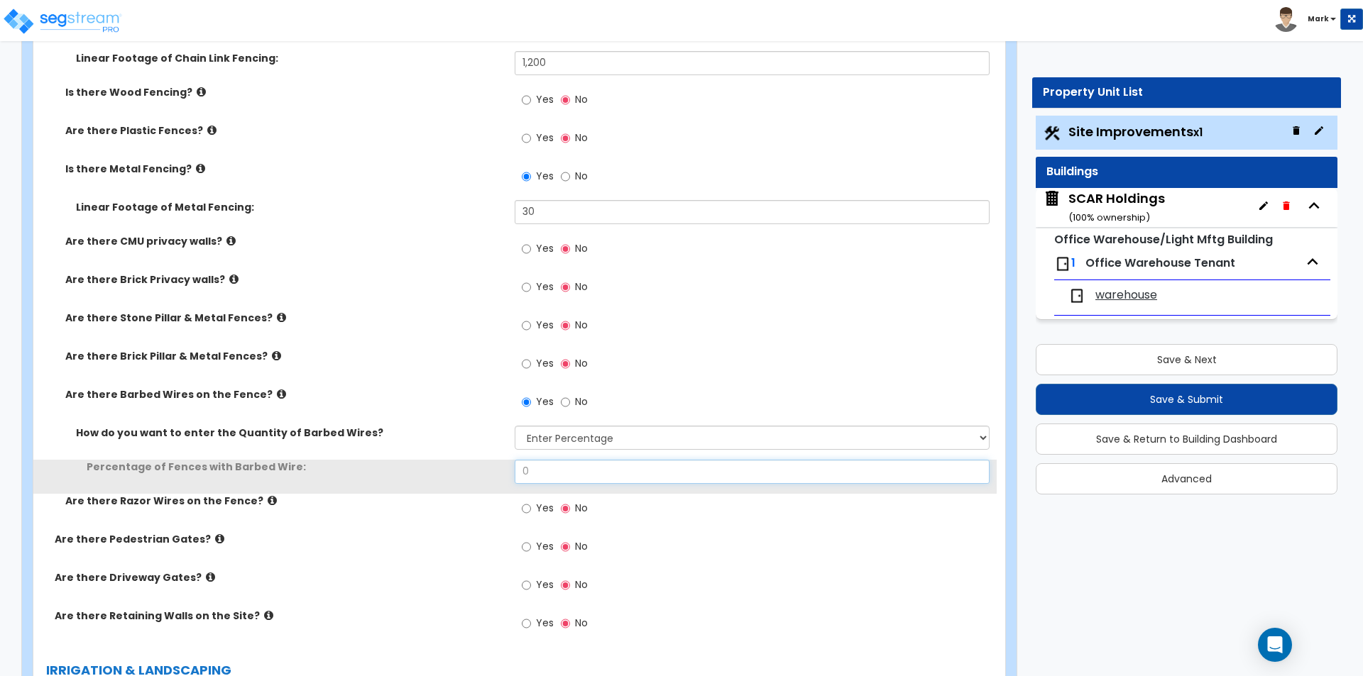
click at [604, 464] on input "0" at bounding box center [752, 472] width 474 height 24
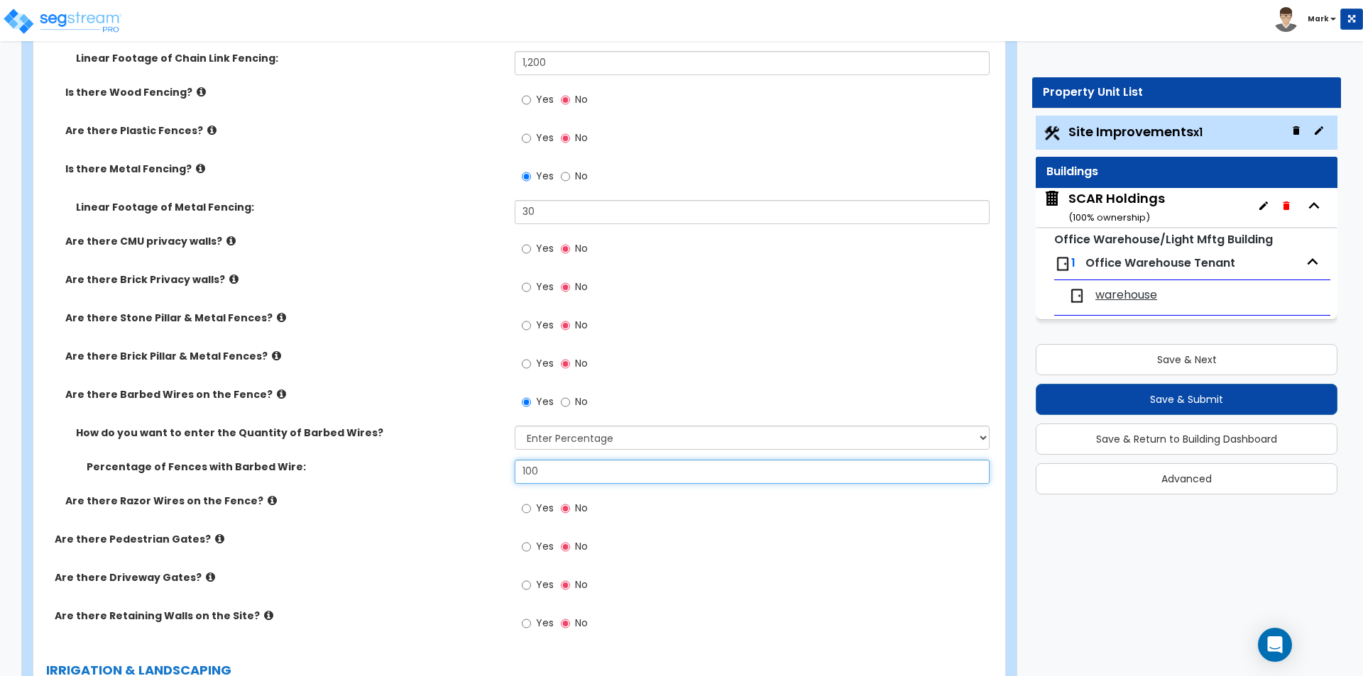
type input "100"
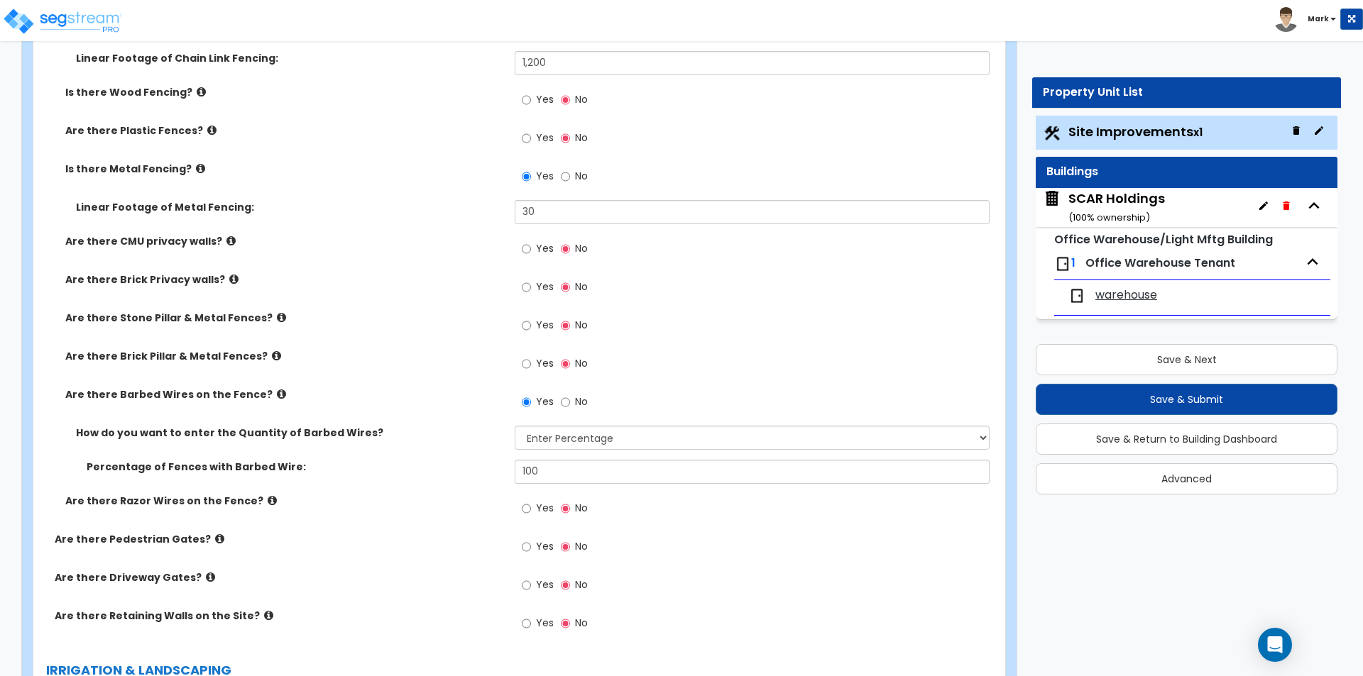
click at [448, 426] on label "How do you want to enter the Quantity of Barbed Wires?" at bounding box center [290, 433] width 428 height 14
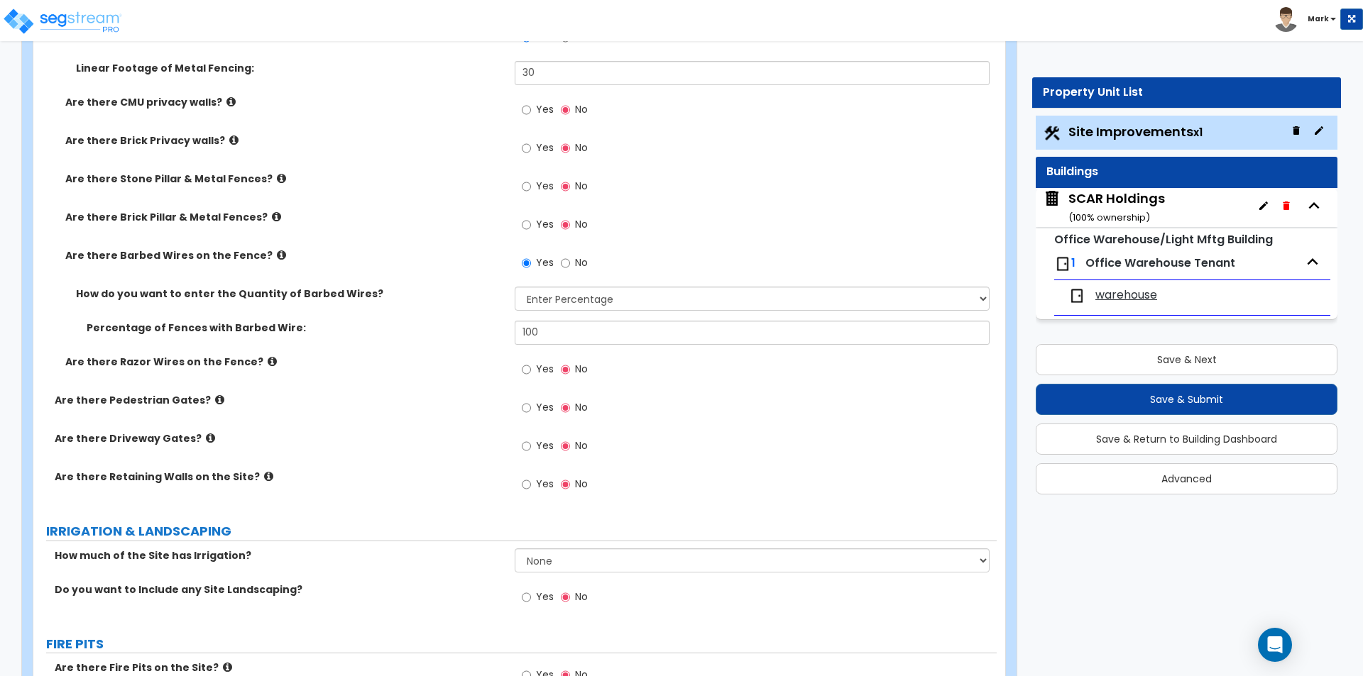
scroll to position [1987, 0]
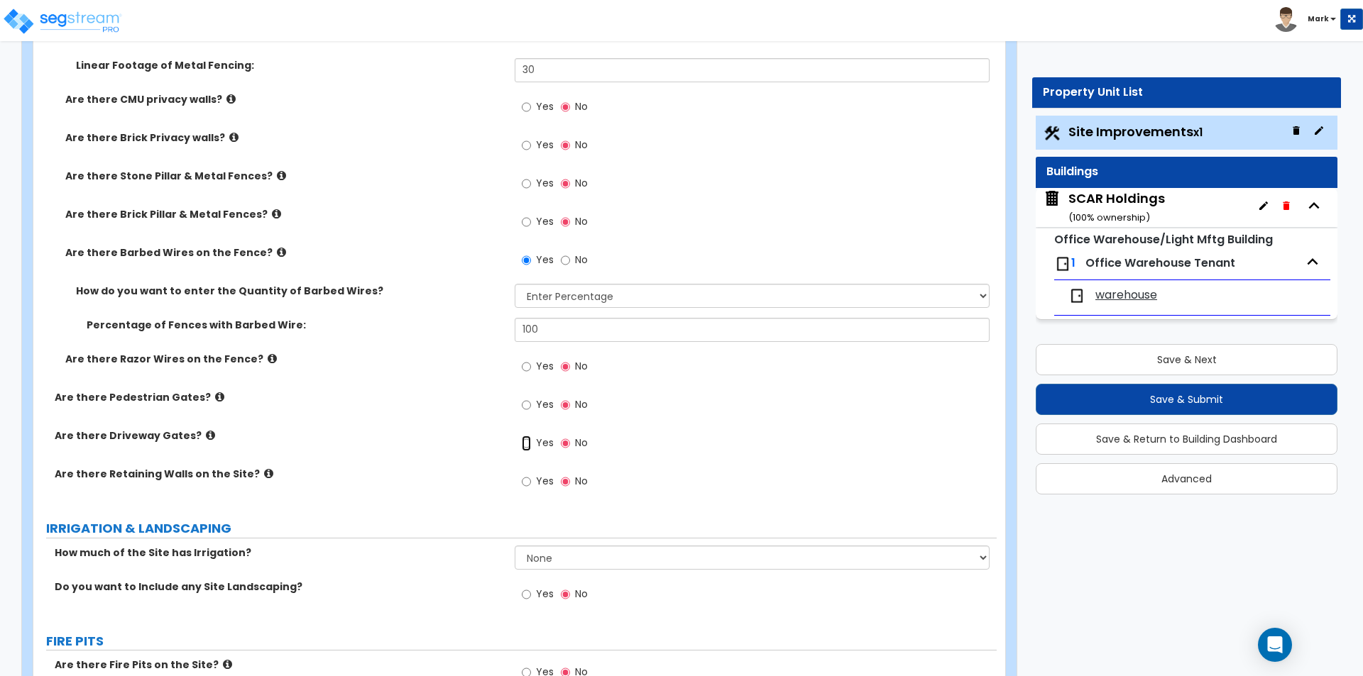
click at [531, 437] on input "Yes" at bounding box center [526, 444] width 9 height 16
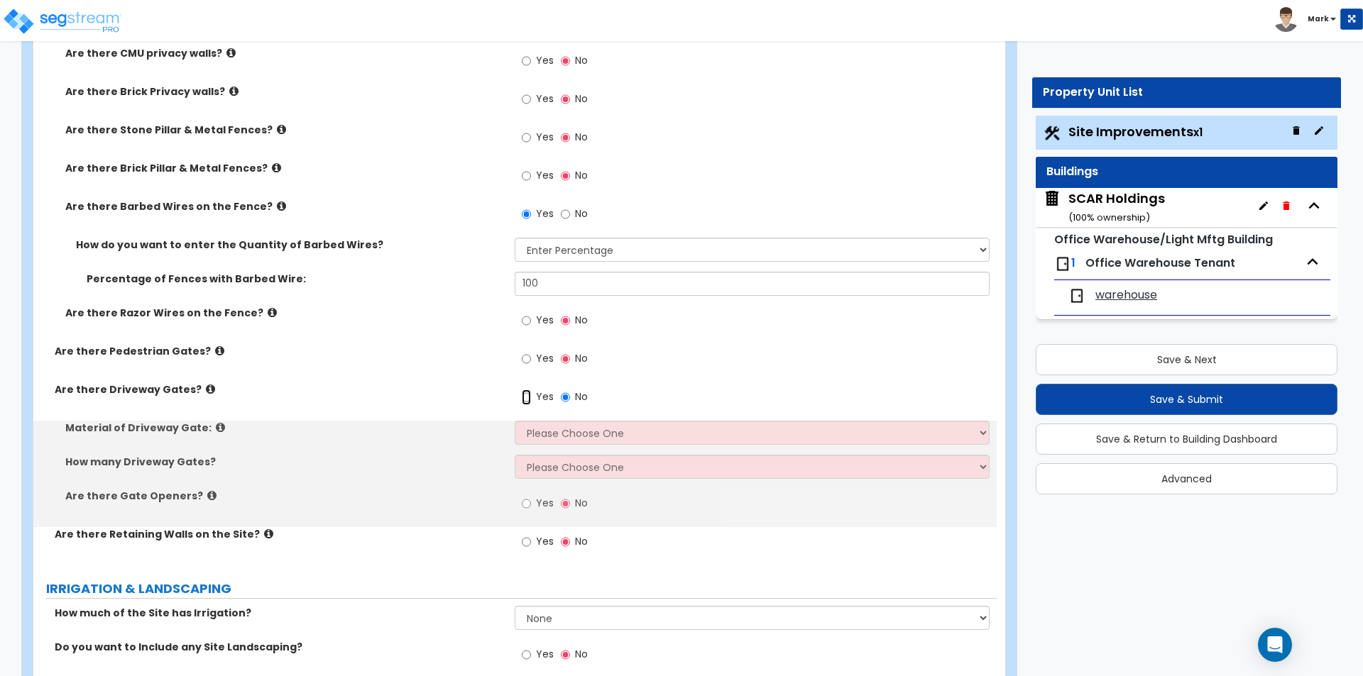
scroll to position [2058, 0]
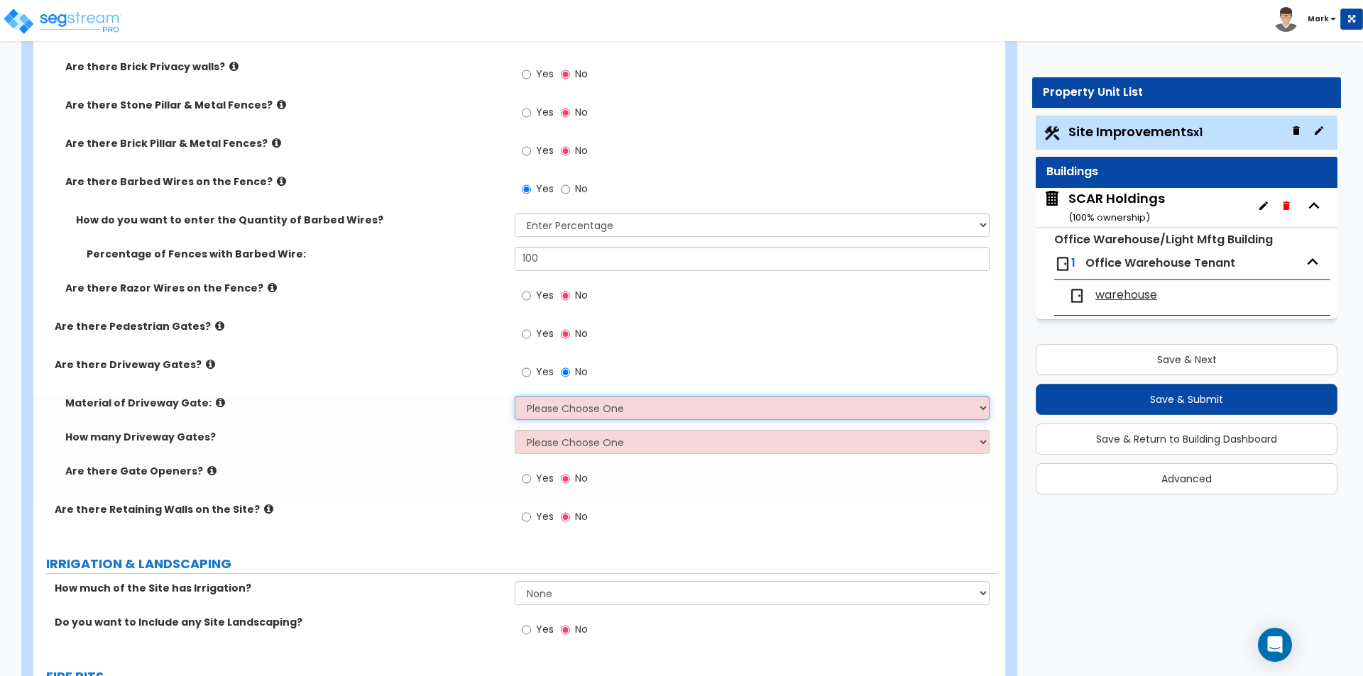
click at [549, 407] on select "Please Choose One Wood Steel" at bounding box center [752, 408] width 474 height 24
select select "2"
click at [515, 396] on select "Please Choose One Wood Steel" at bounding box center [752, 408] width 474 height 24
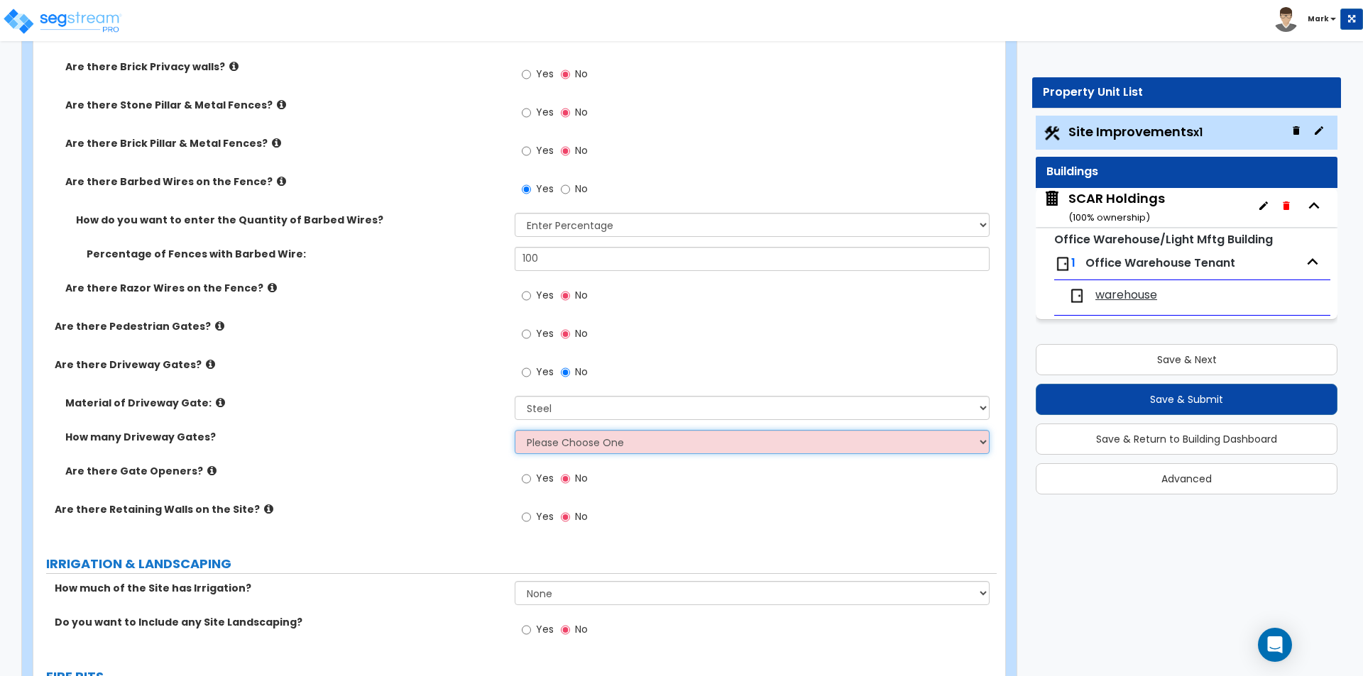
click at [551, 442] on select "Please Choose One 1 2 3" at bounding box center [752, 442] width 474 height 24
select select "1"
click at [515, 430] on select "Please Choose One 1 2 3" at bounding box center [752, 442] width 474 height 24
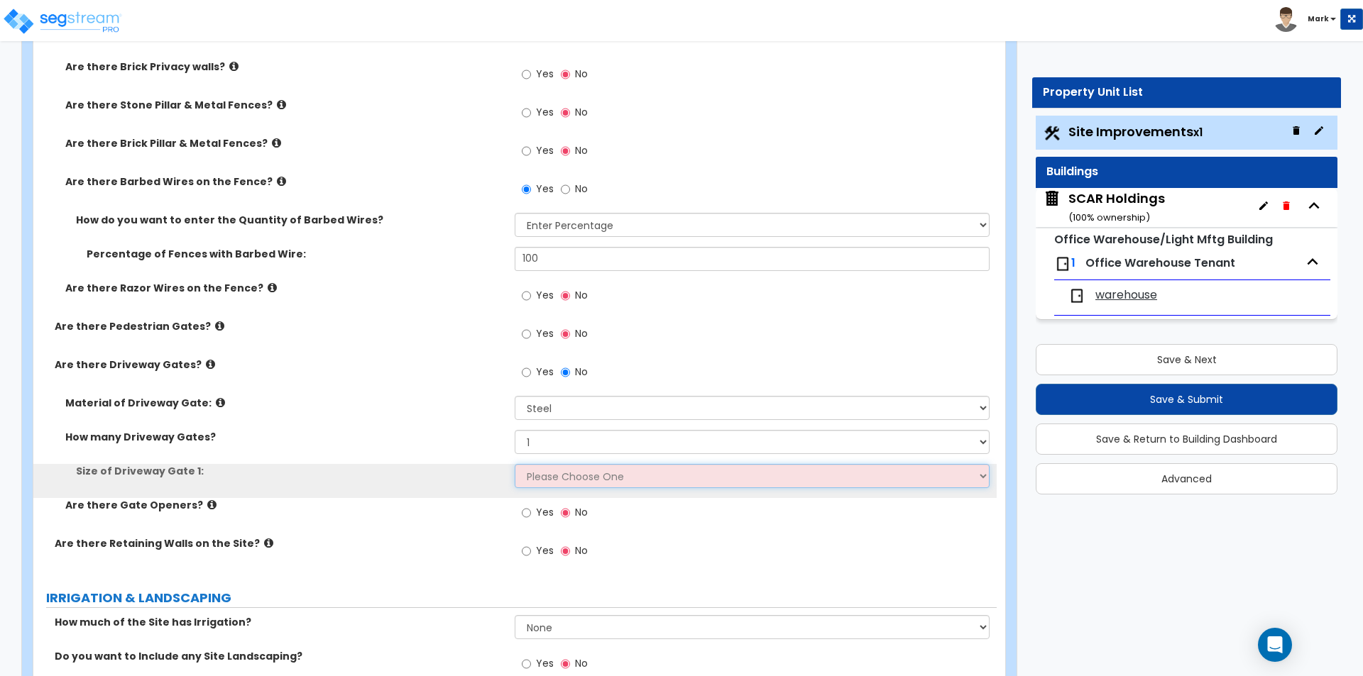
click at [548, 474] on select "Please Choose One 12 feet wide 14 feet wide 16 feet wide" at bounding box center [752, 476] width 474 height 24
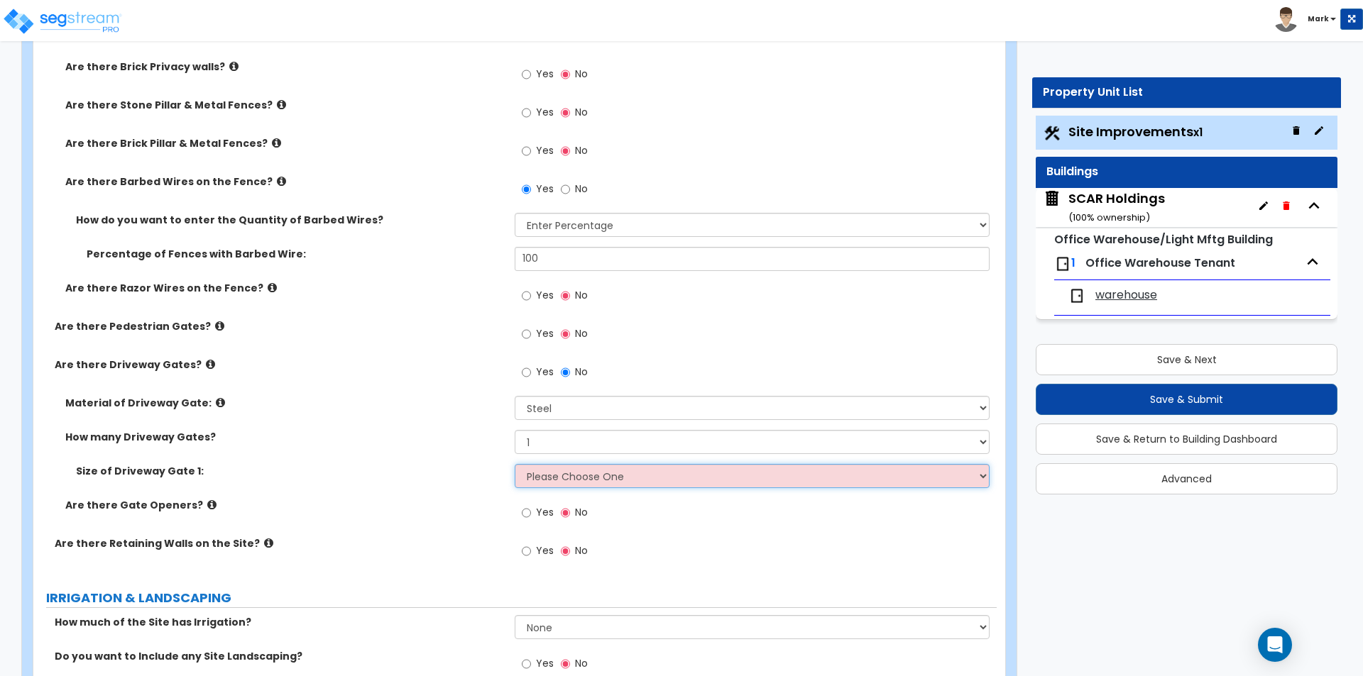
select select "1"
click at [515, 464] on select "Please Choose One 12 feet wide 14 feet wide 16 feet wide" at bounding box center [752, 476] width 474 height 24
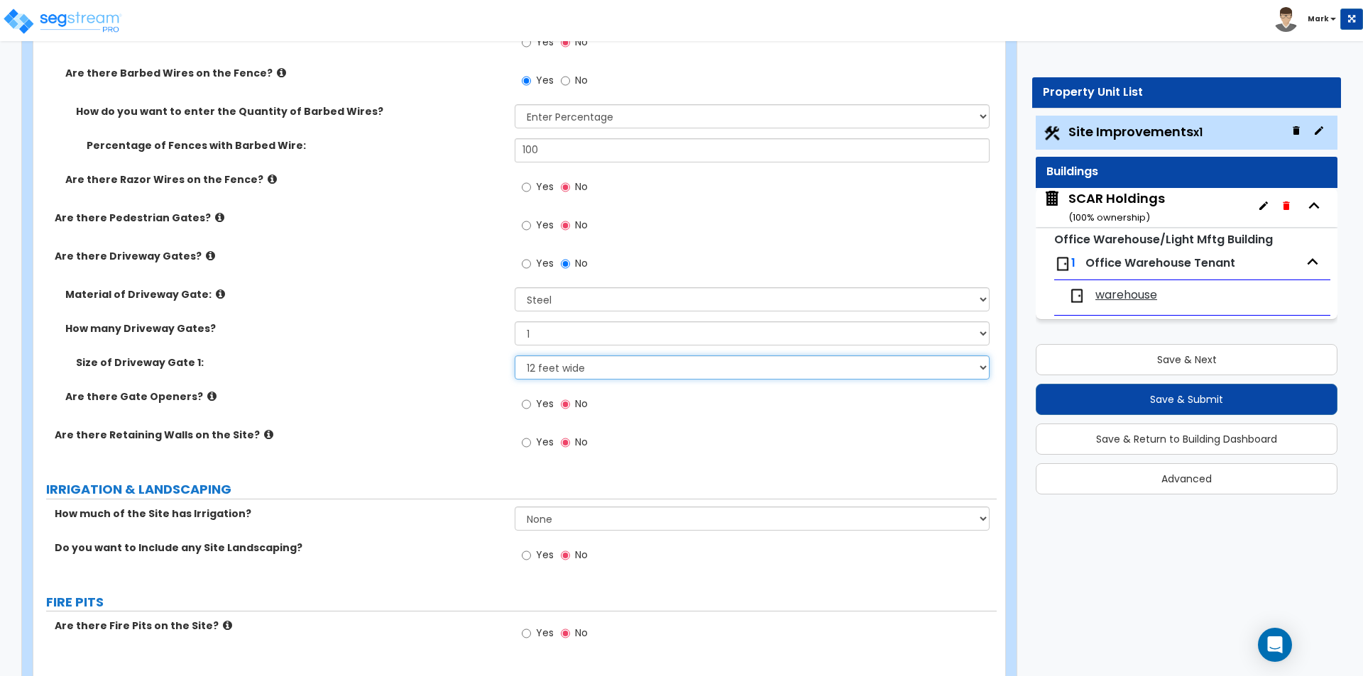
scroll to position [2200, 0]
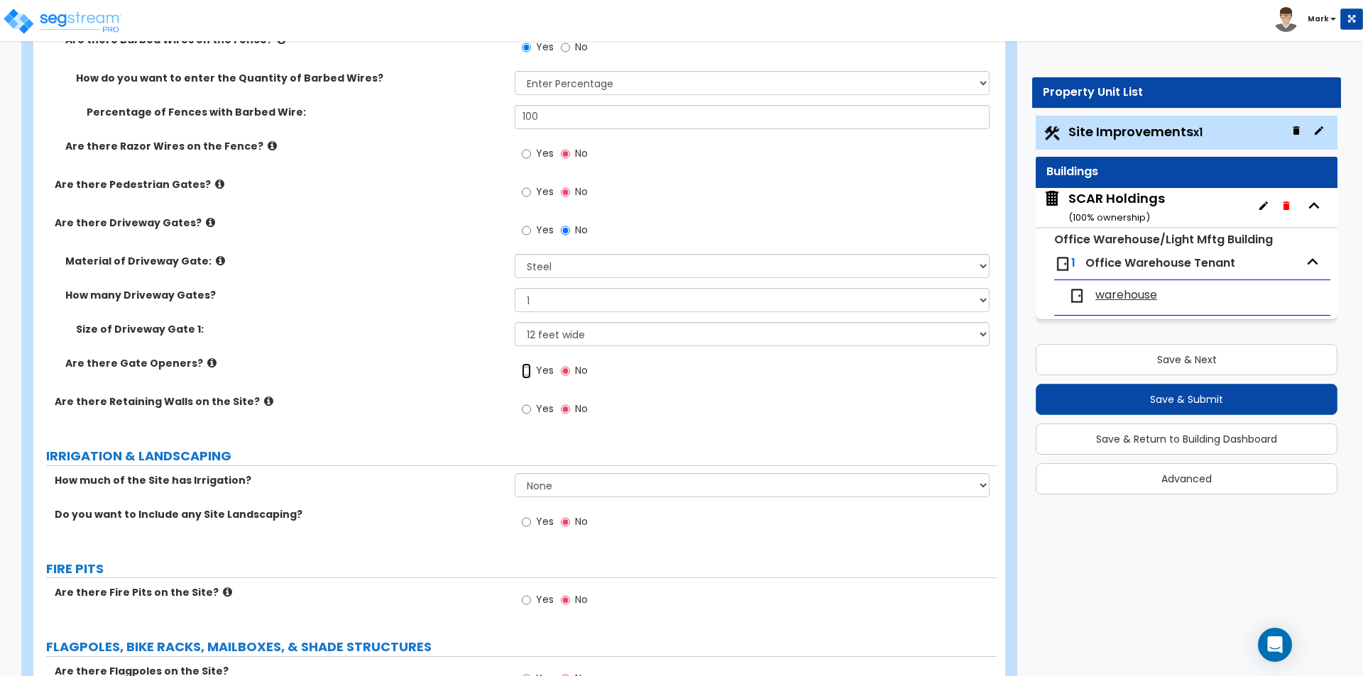
click at [528, 373] on input "Yes" at bounding box center [526, 371] width 9 height 16
radio input "true"
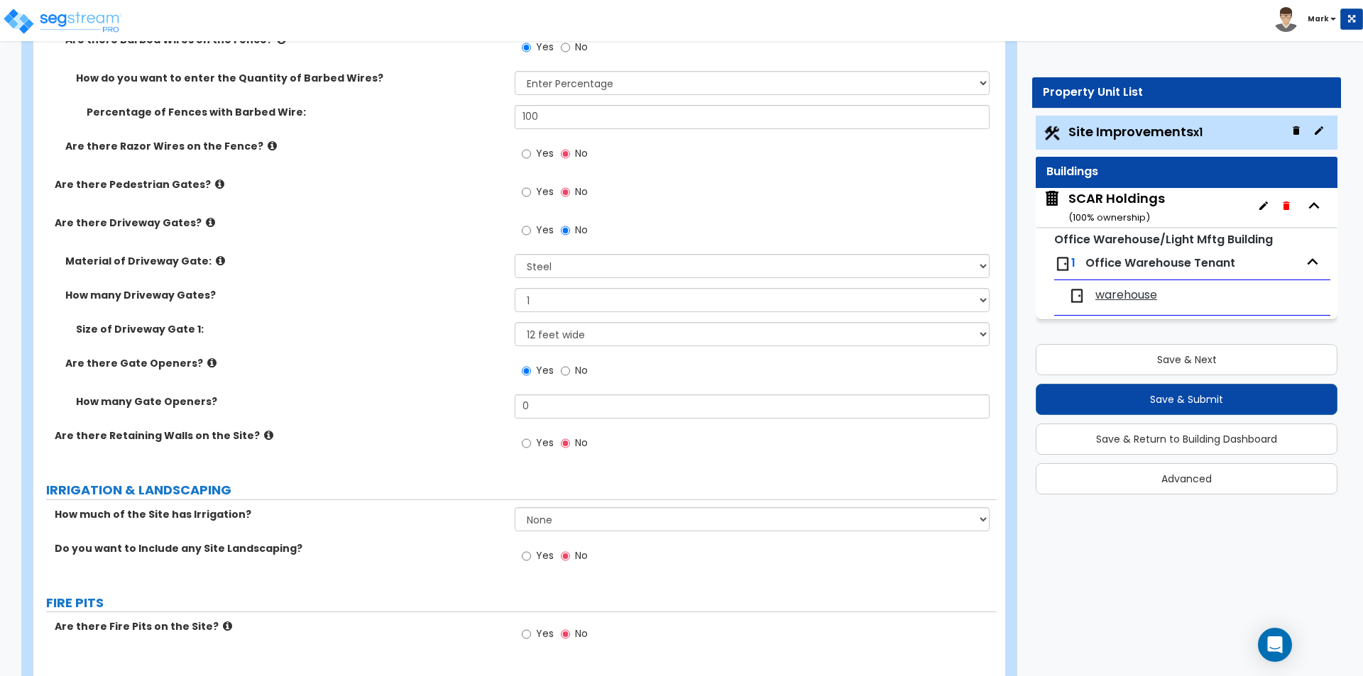
click at [207, 363] on icon at bounding box center [211, 363] width 9 height 11
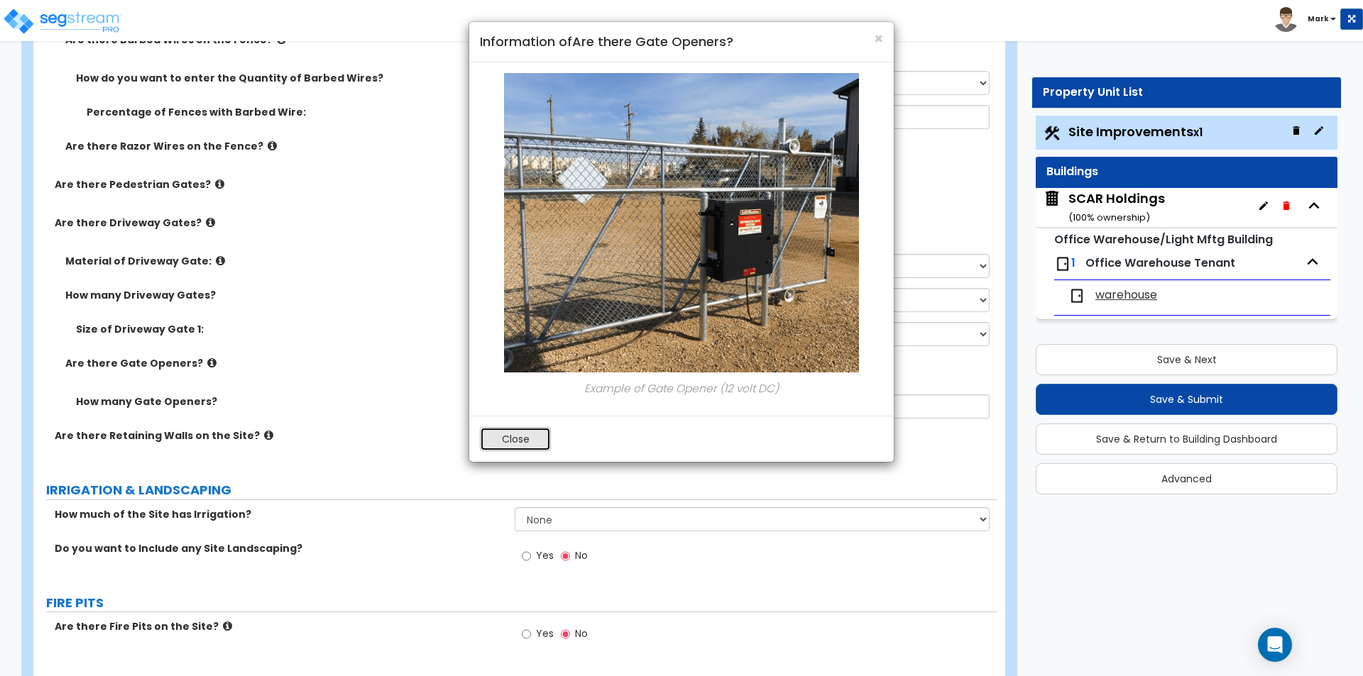
click at [512, 434] on button "Close" at bounding box center [515, 439] width 71 height 24
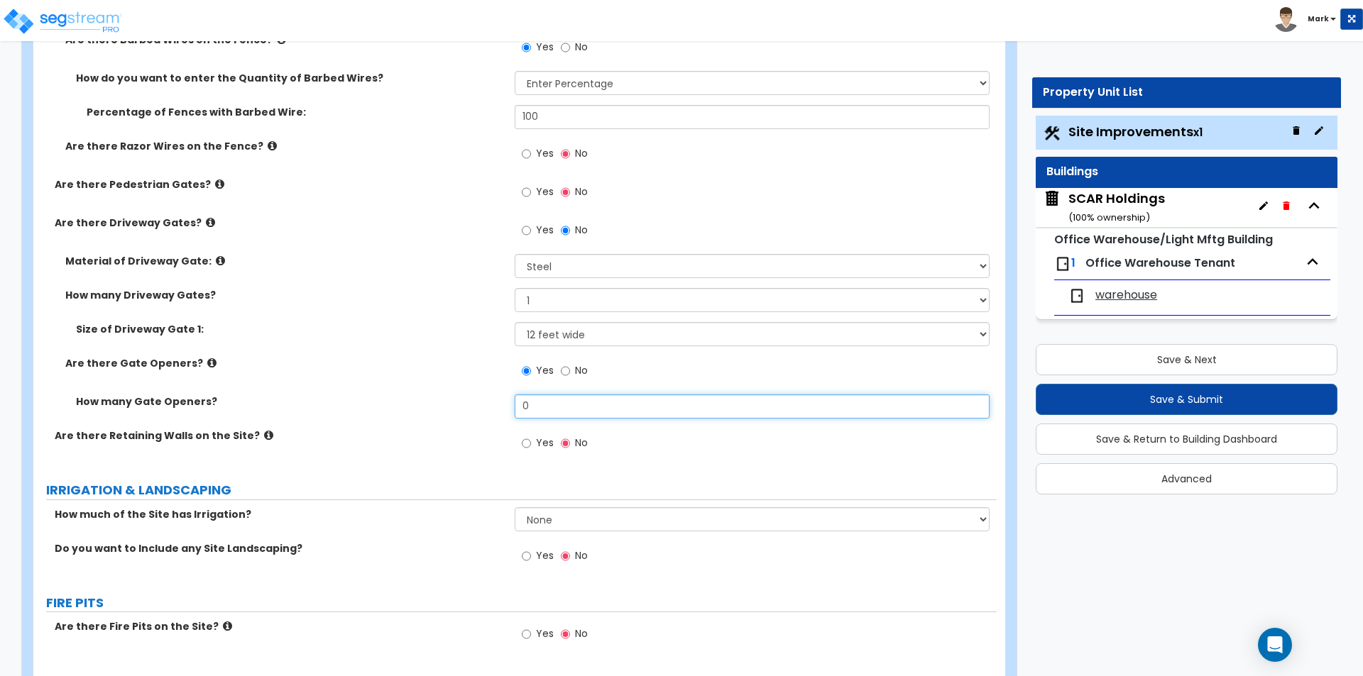
click at [561, 412] on input "0" at bounding box center [752, 407] width 474 height 24
type input "1"
click at [433, 454] on div "Are there Retaining Walls on the Site? Yes No" at bounding box center [514, 448] width 963 height 38
click at [533, 440] on label "Yes" at bounding box center [538, 445] width 32 height 24
click at [531, 440] on input "Yes" at bounding box center [526, 444] width 9 height 16
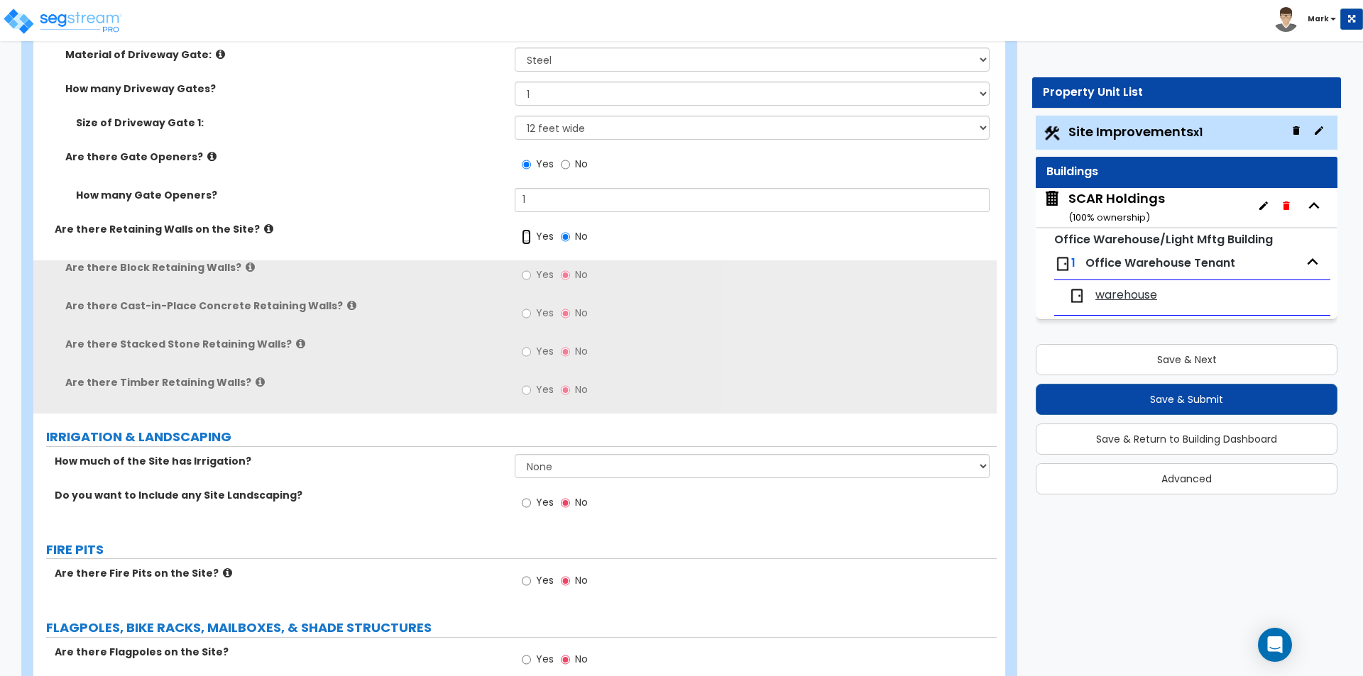
scroll to position [2413, 0]
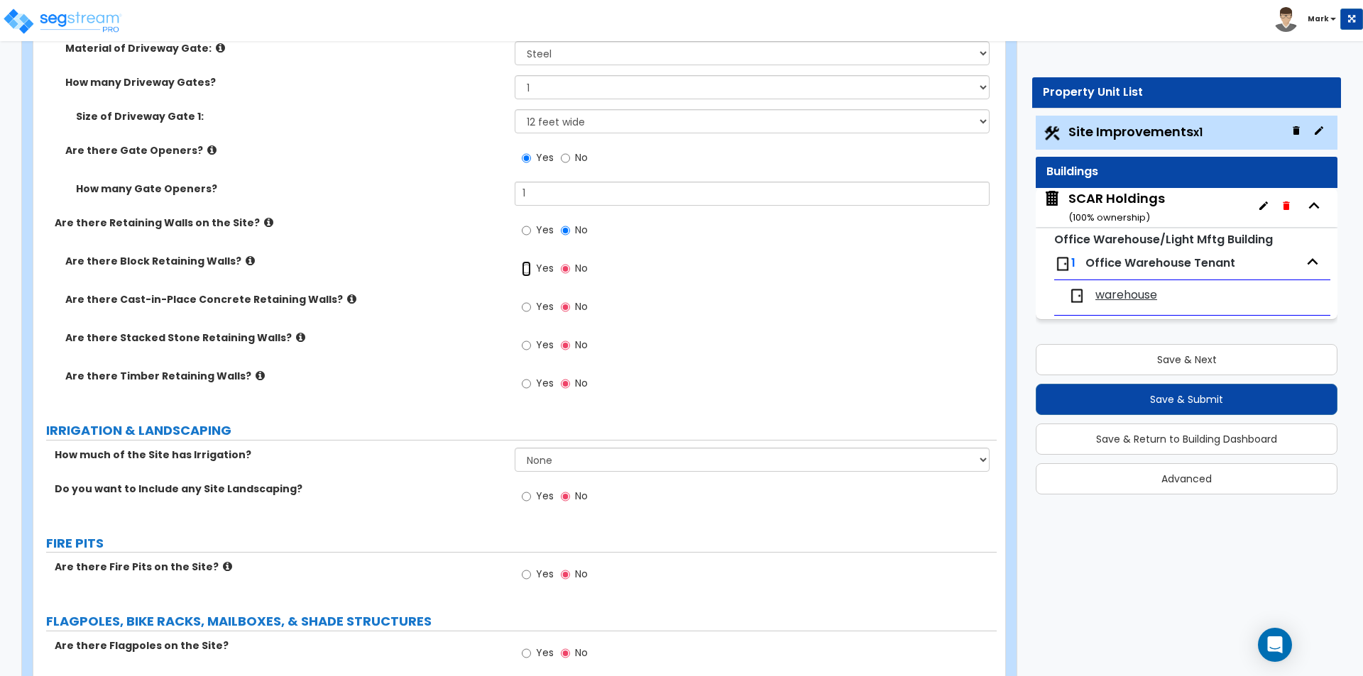
click at [523, 264] on input "Yes" at bounding box center [526, 269] width 9 height 16
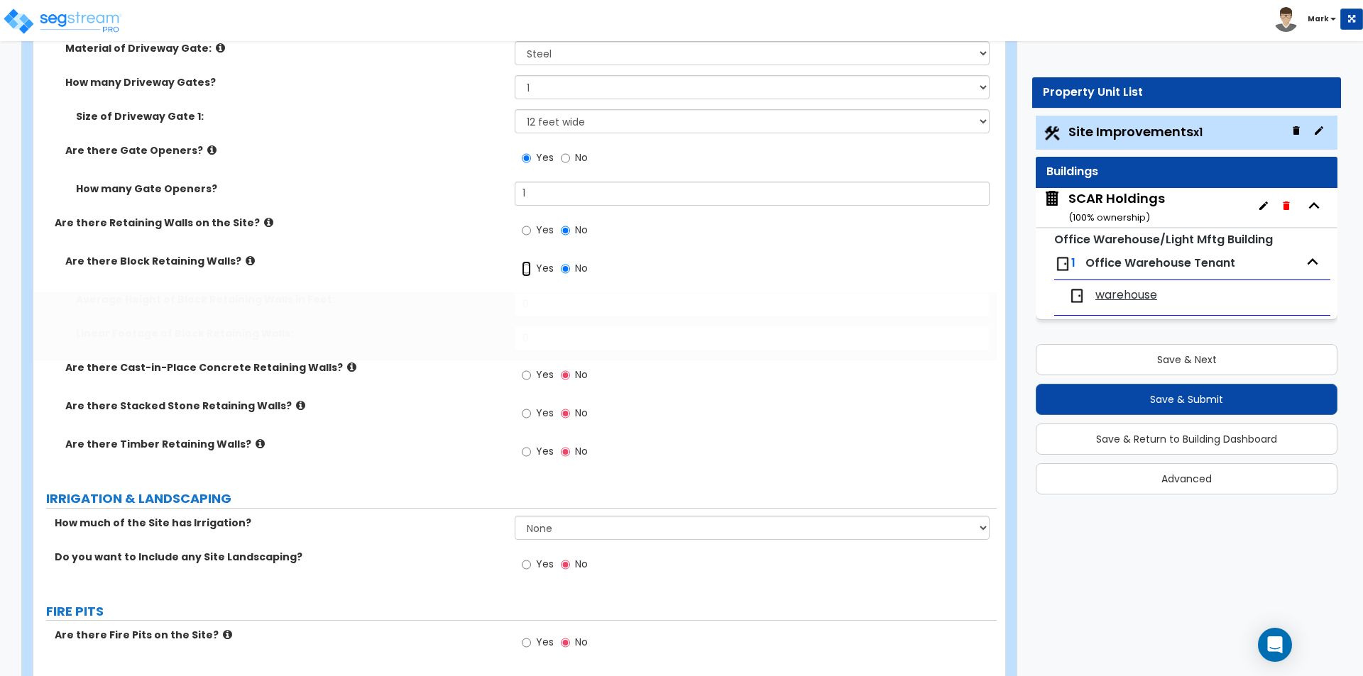
radio input "true"
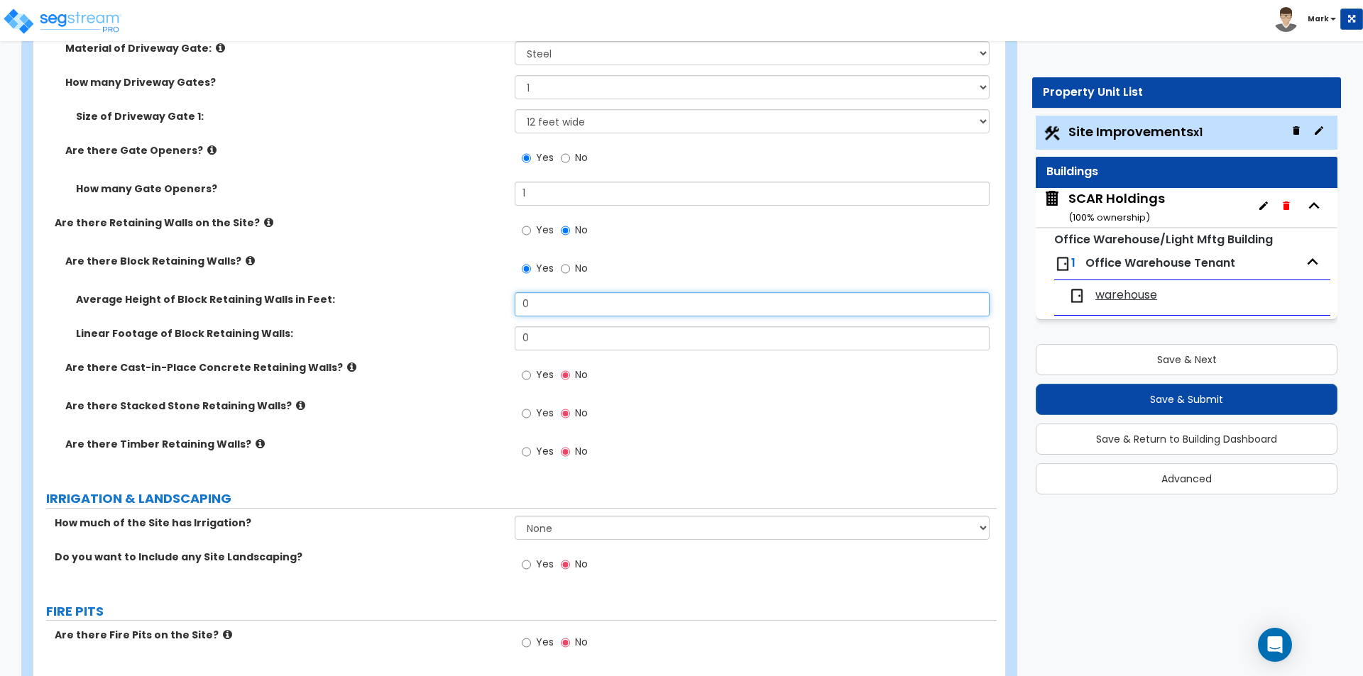
click at [542, 307] on input "0" at bounding box center [752, 304] width 474 height 24
type input "3"
click at [541, 335] on input "0" at bounding box center [752, 339] width 474 height 24
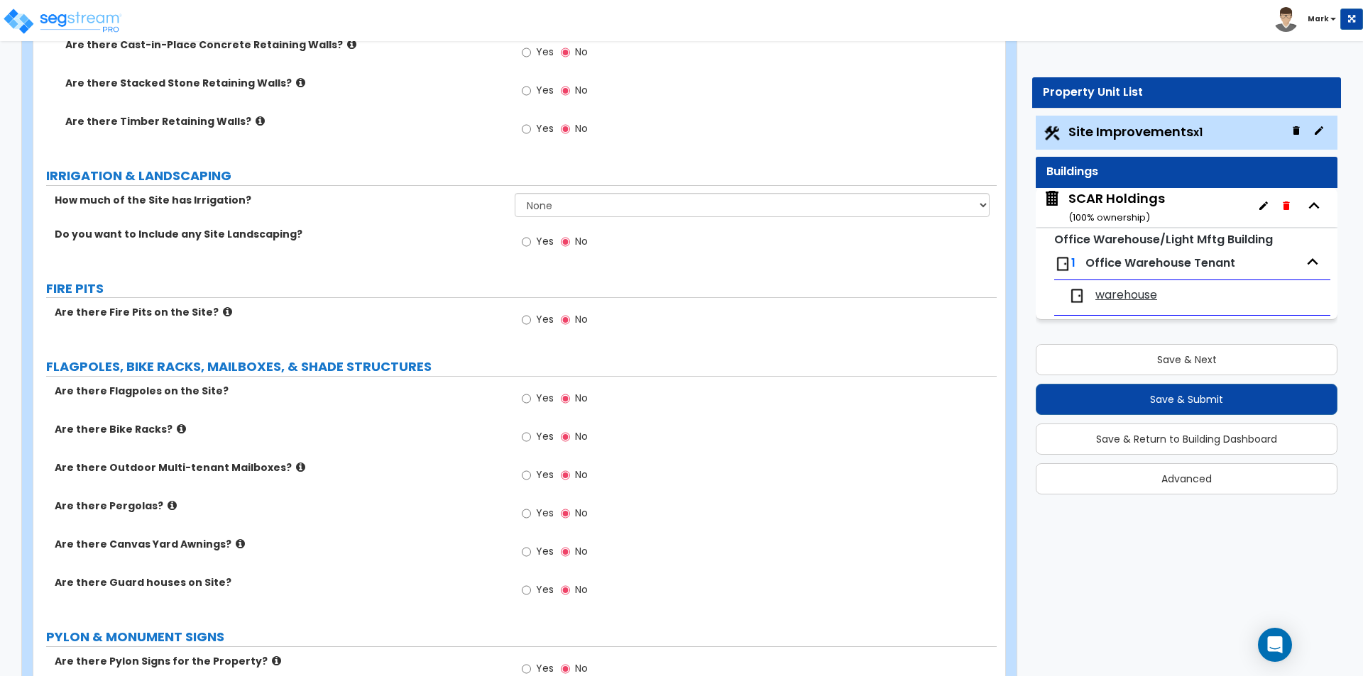
scroll to position [2768, 0]
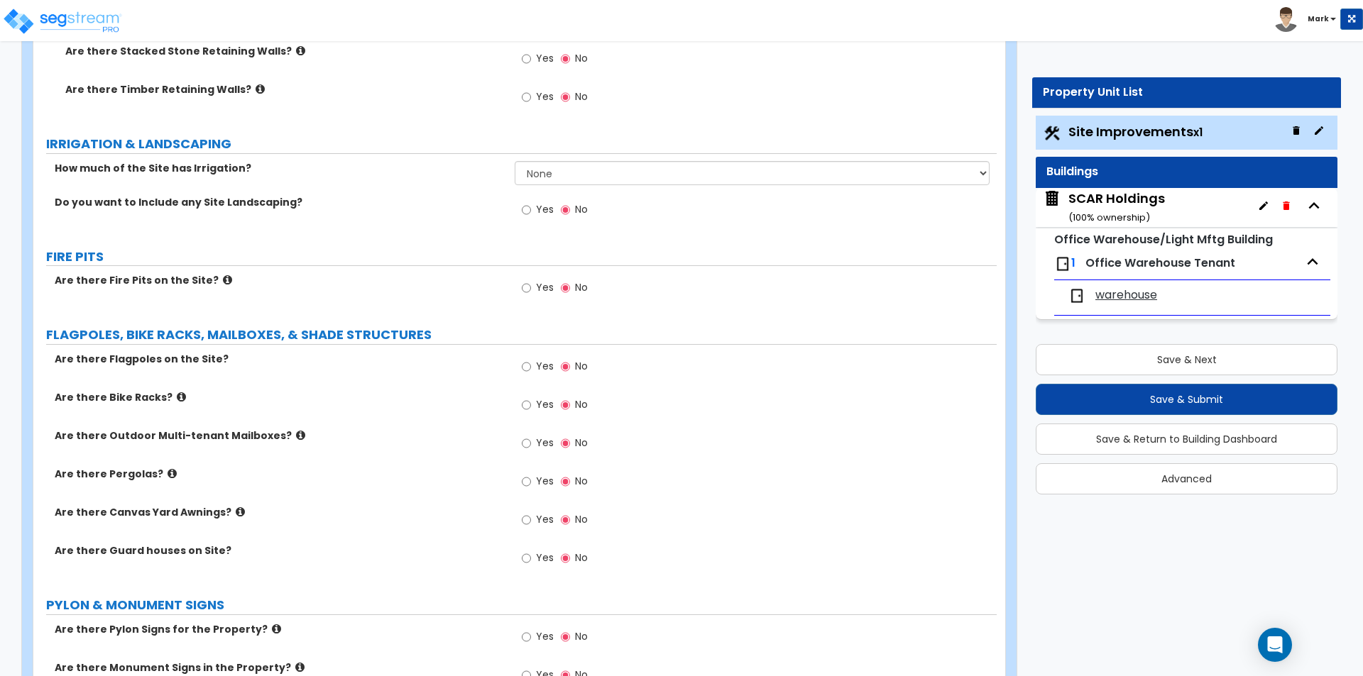
type input "130"
click at [530, 365] on label "Yes" at bounding box center [538, 368] width 32 height 24
click at [525, 366] on input "Yes" at bounding box center [526, 367] width 9 height 16
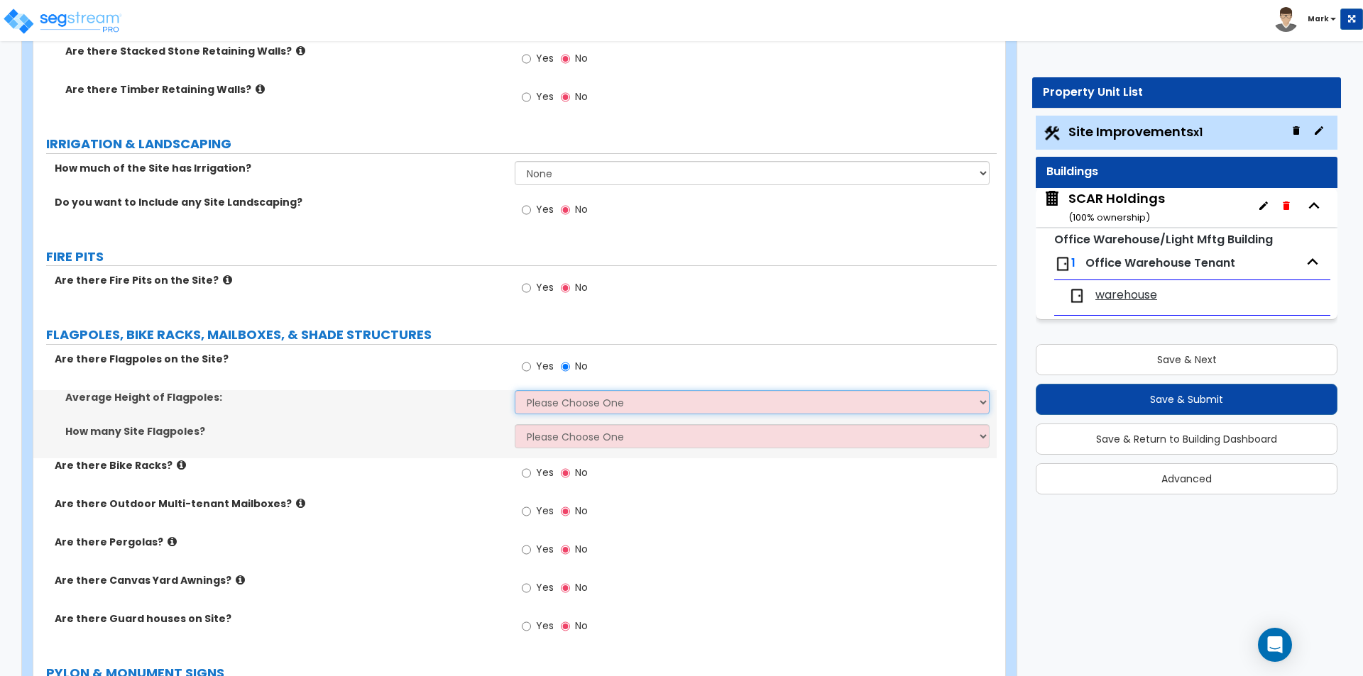
click at [543, 399] on select "Please Choose One 20 ft 59 ft 70 ft 100 ft" at bounding box center [752, 402] width 474 height 24
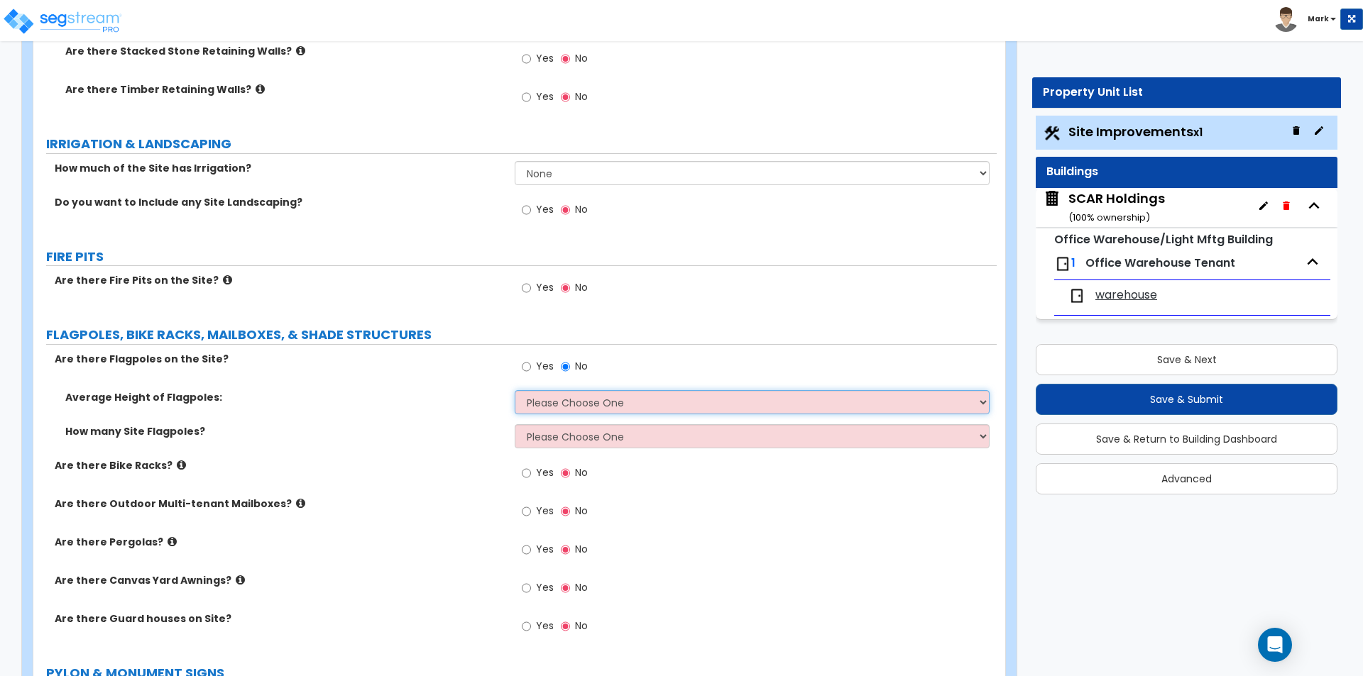
select select "1"
click at [515, 390] on select "Please Choose One 20 ft 59 ft 70 ft 100 ft" at bounding box center [752, 402] width 474 height 24
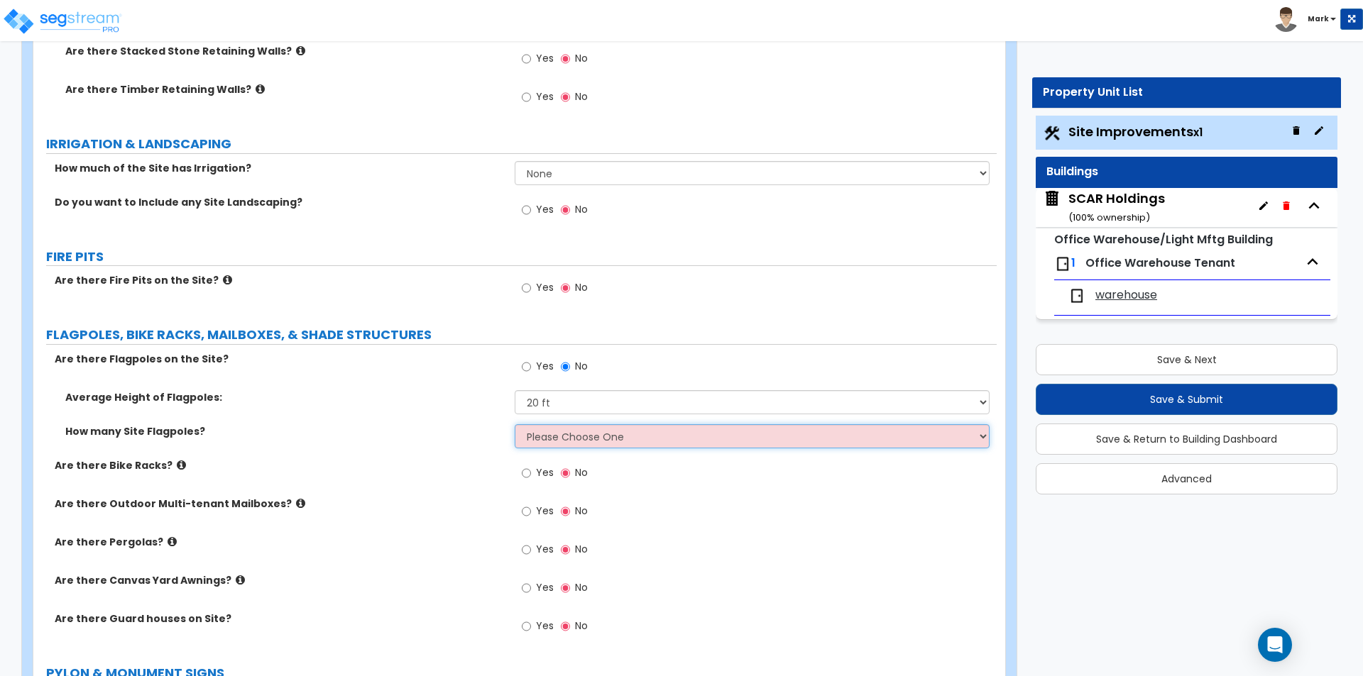
click at [550, 442] on select "Please Choose One 1 2 3 4 5" at bounding box center [752, 436] width 474 height 24
select select "1"
click at [515, 424] on select "Please Choose One 1 2 3 4 5" at bounding box center [752, 436] width 474 height 24
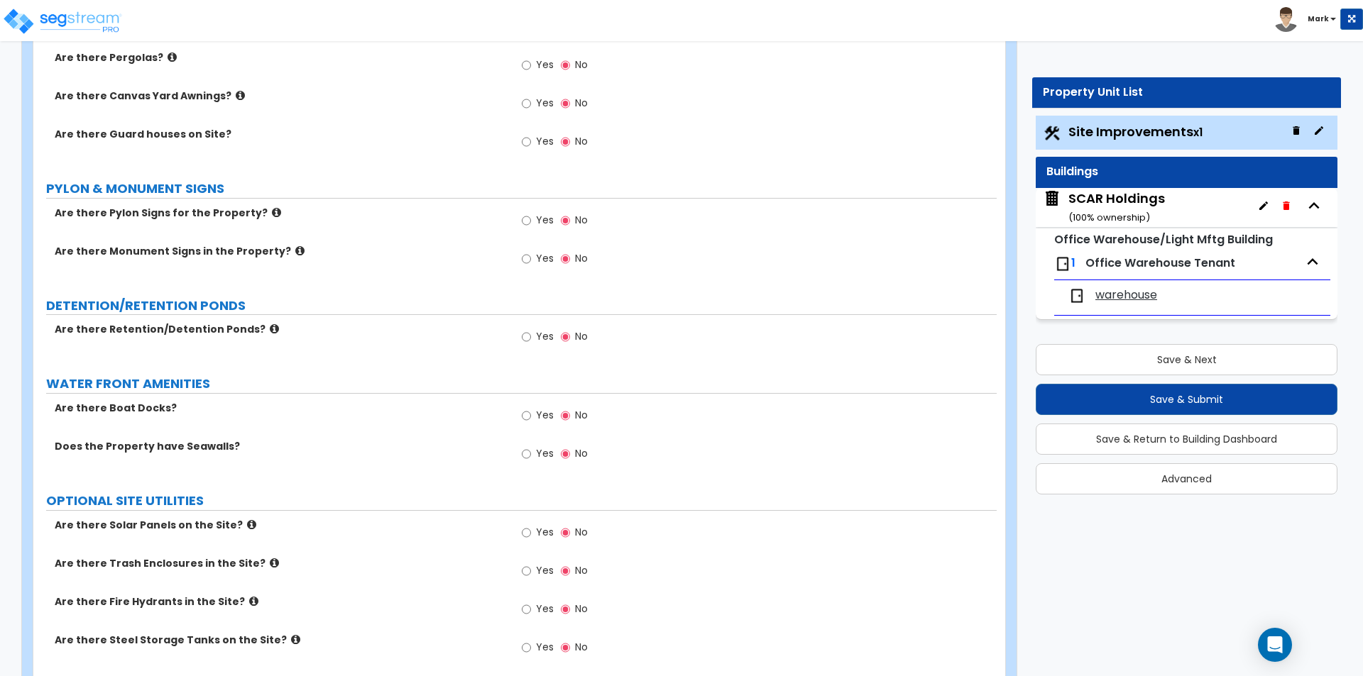
scroll to position [3313, 0]
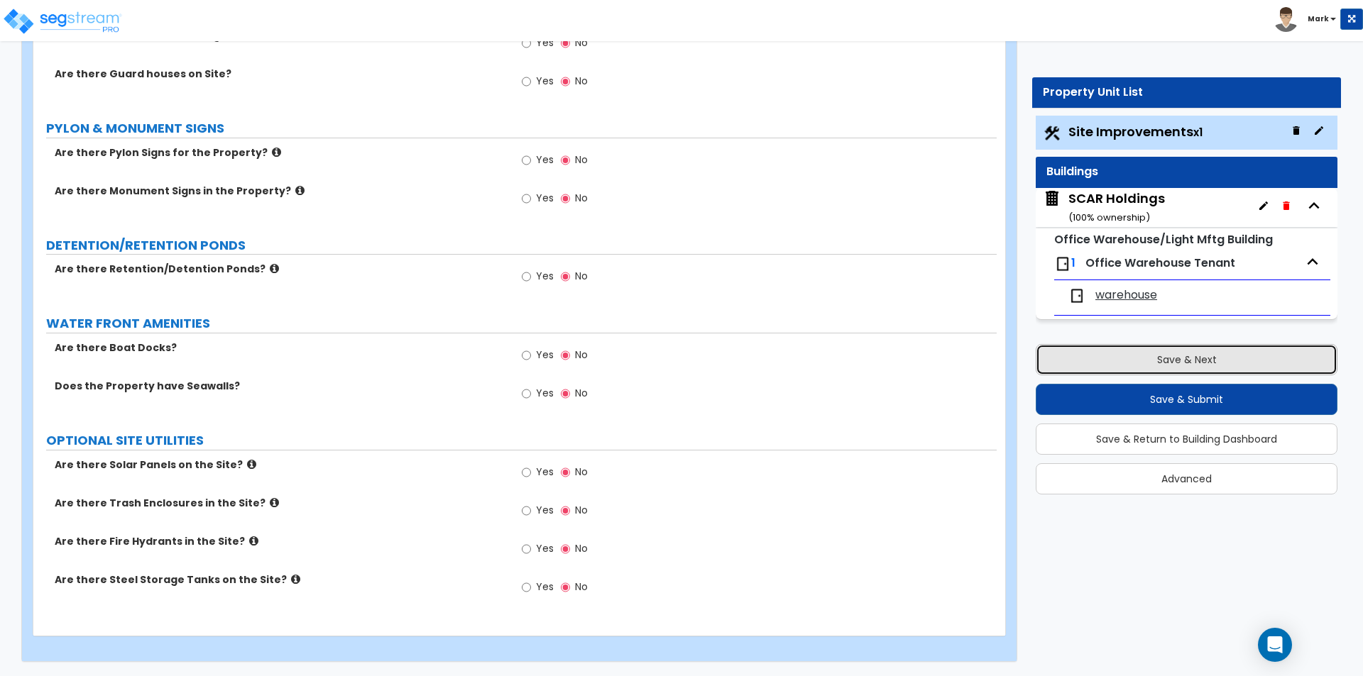
click at [1113, 354] on button "Save & Next" at bounding box center [1187, 359] width 302 height 31
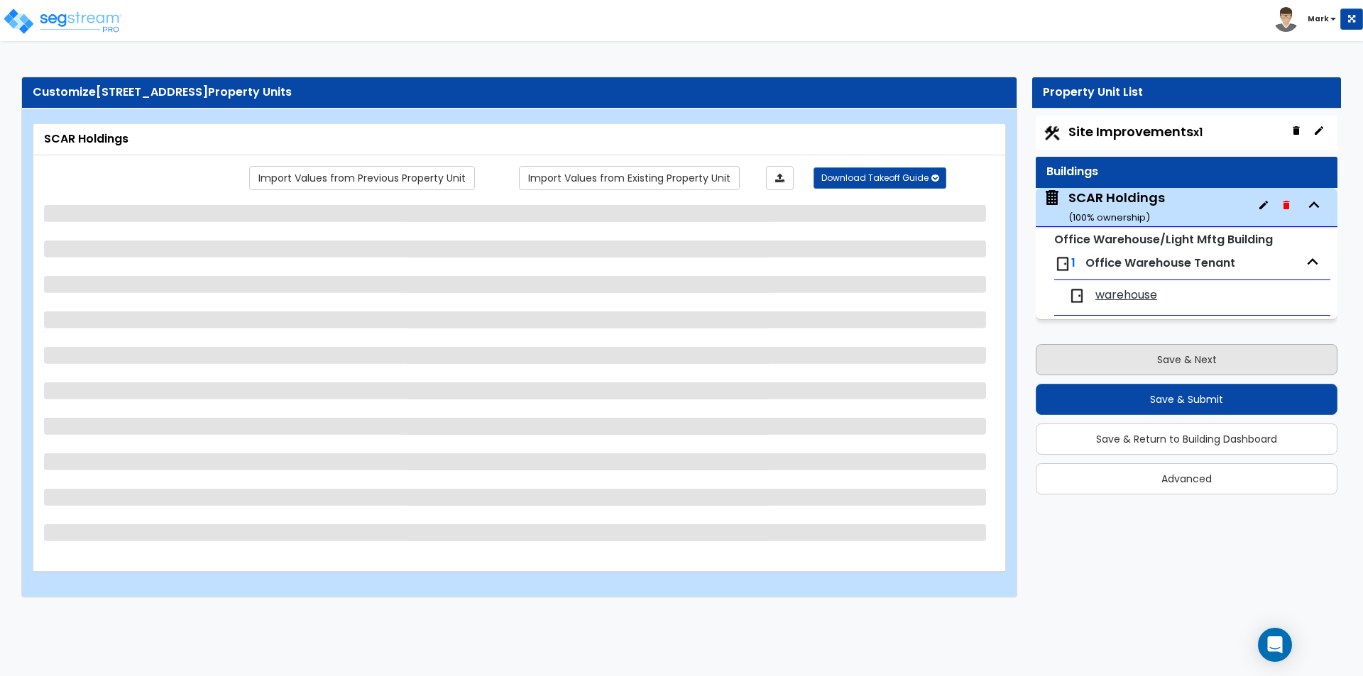
scroll to position [0, 0]
